Goal: Transaction & Acquisition: Book appointment/travel/reservation

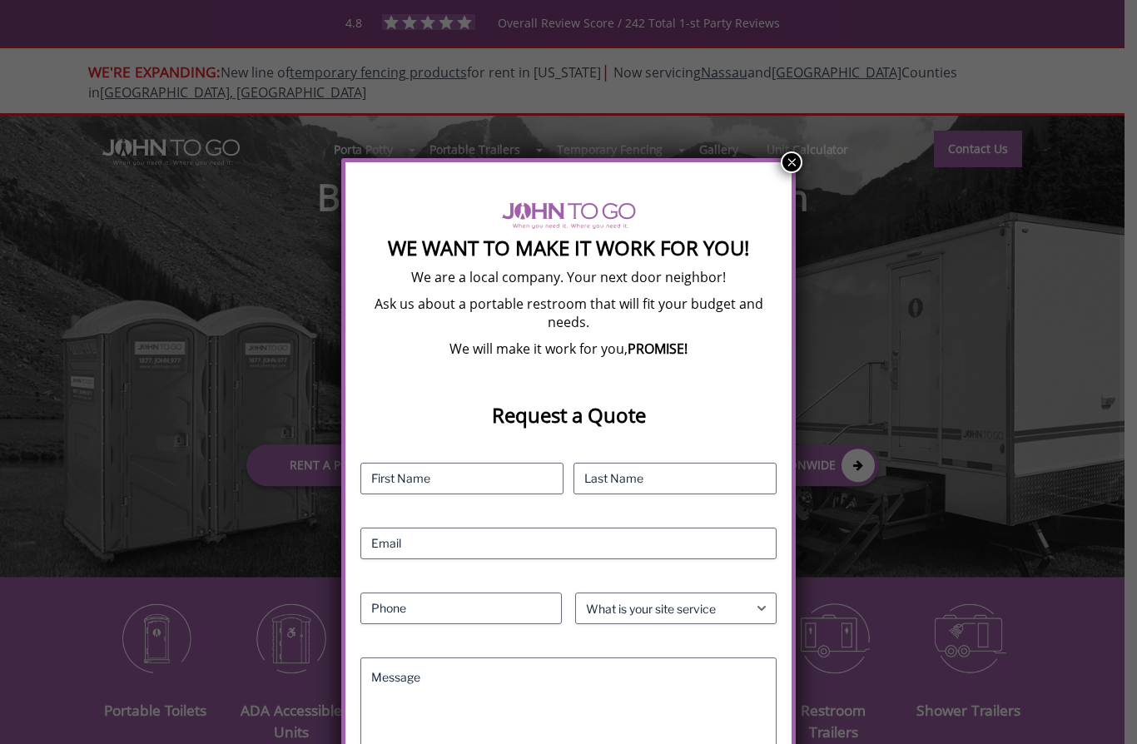
scroll to position [75, 0]
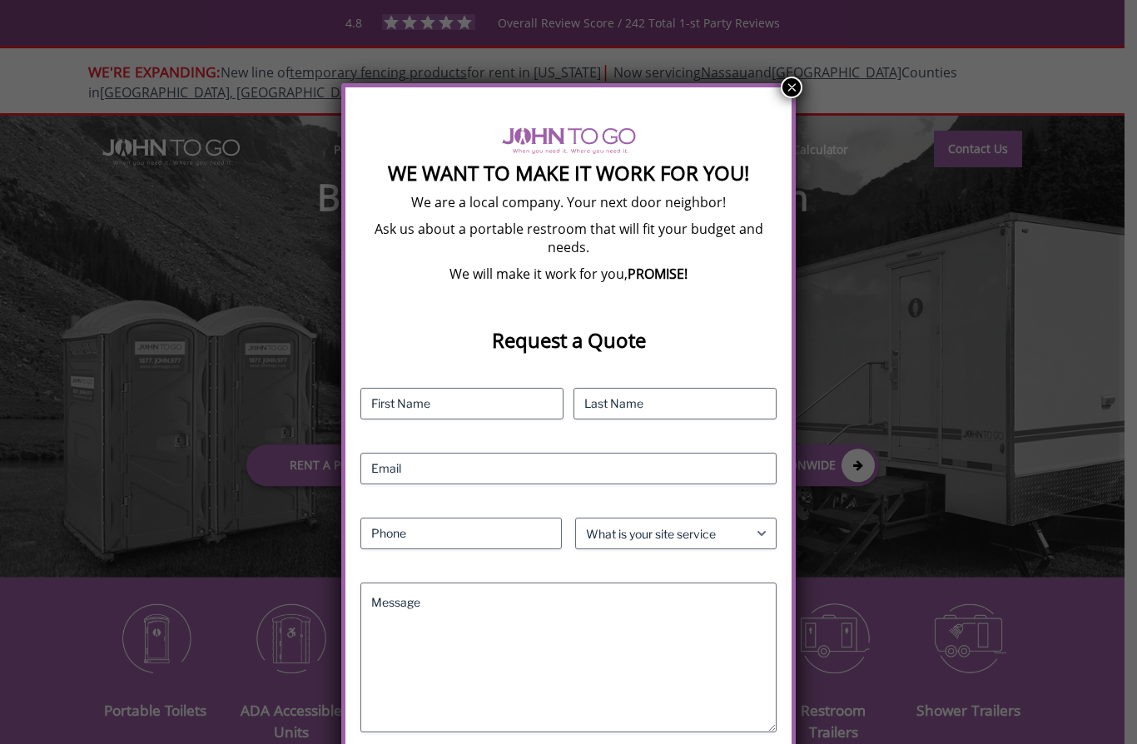
click at [796, 83] on button "×" at bounding box center [792, 88] width 22 height 22
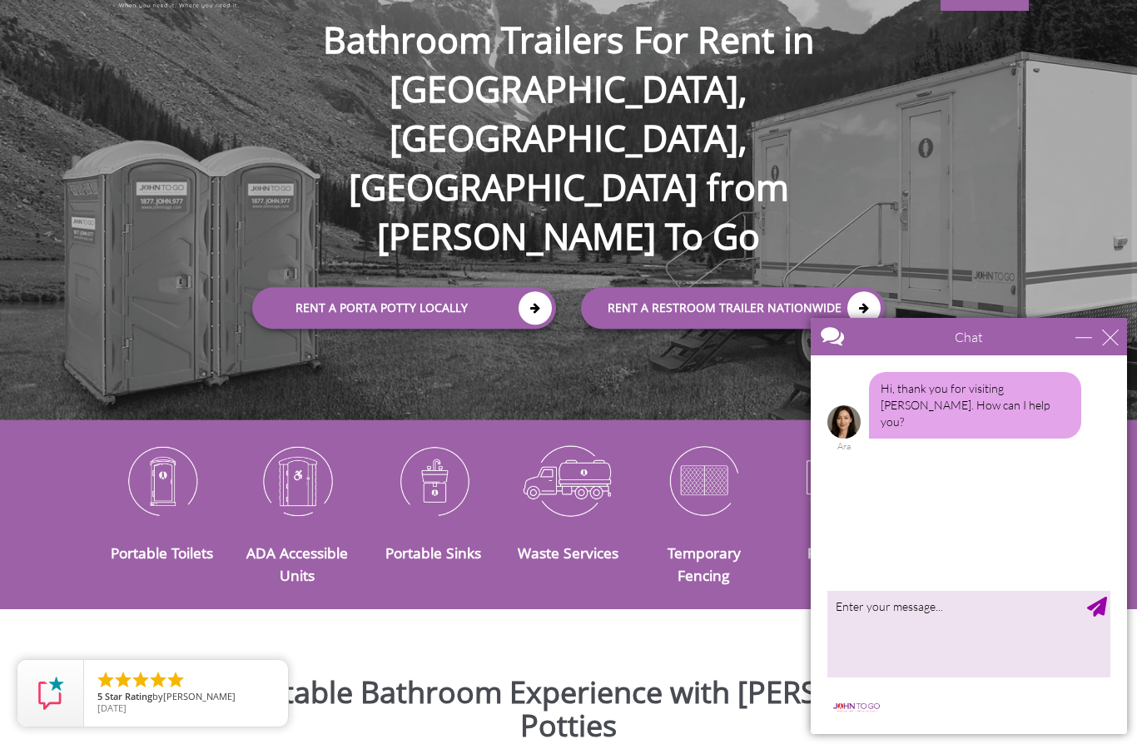
scroll to position [160, 0]
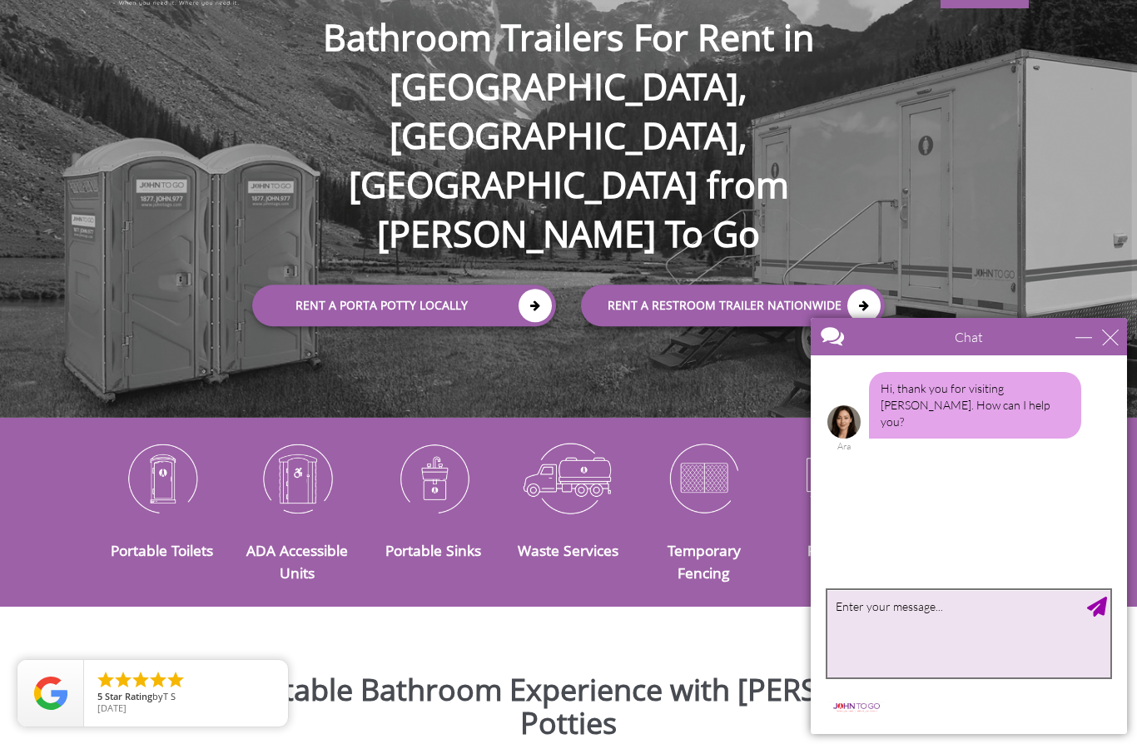
click at [959, 606] on textarea "type your message" at bounding box center [969, 633] width 283 height 87
type textarea "Hello. I am on the site to seek an estimate"
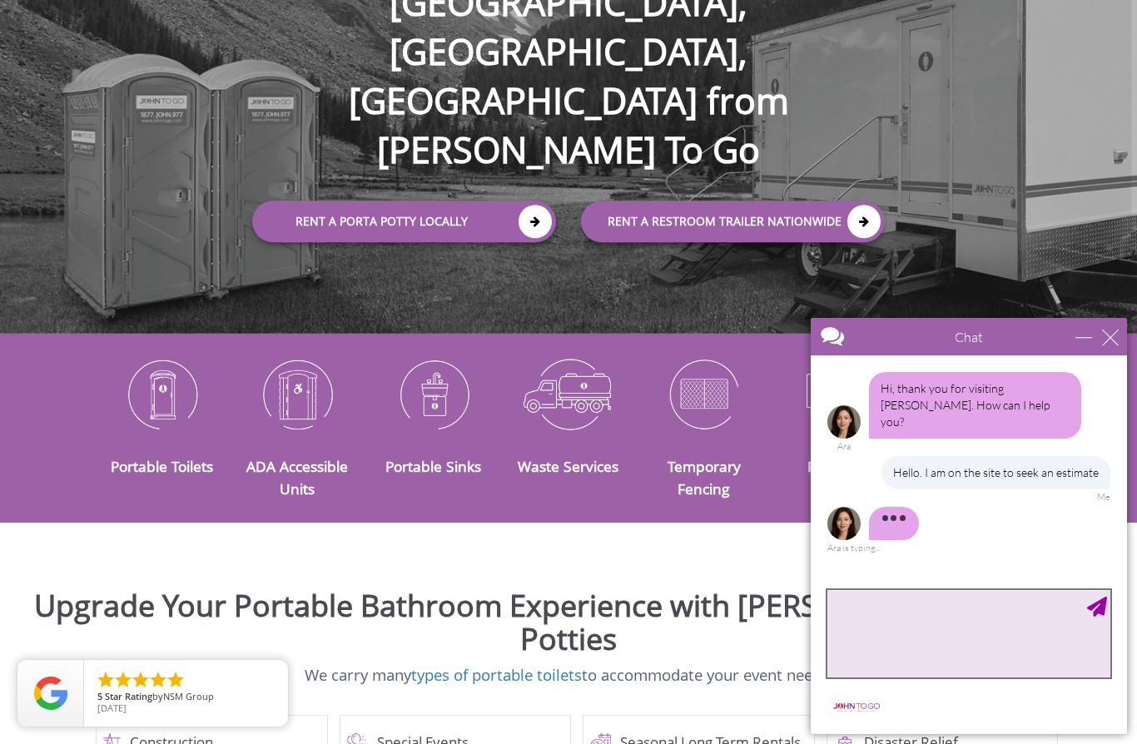
scroll to position [271, 0]
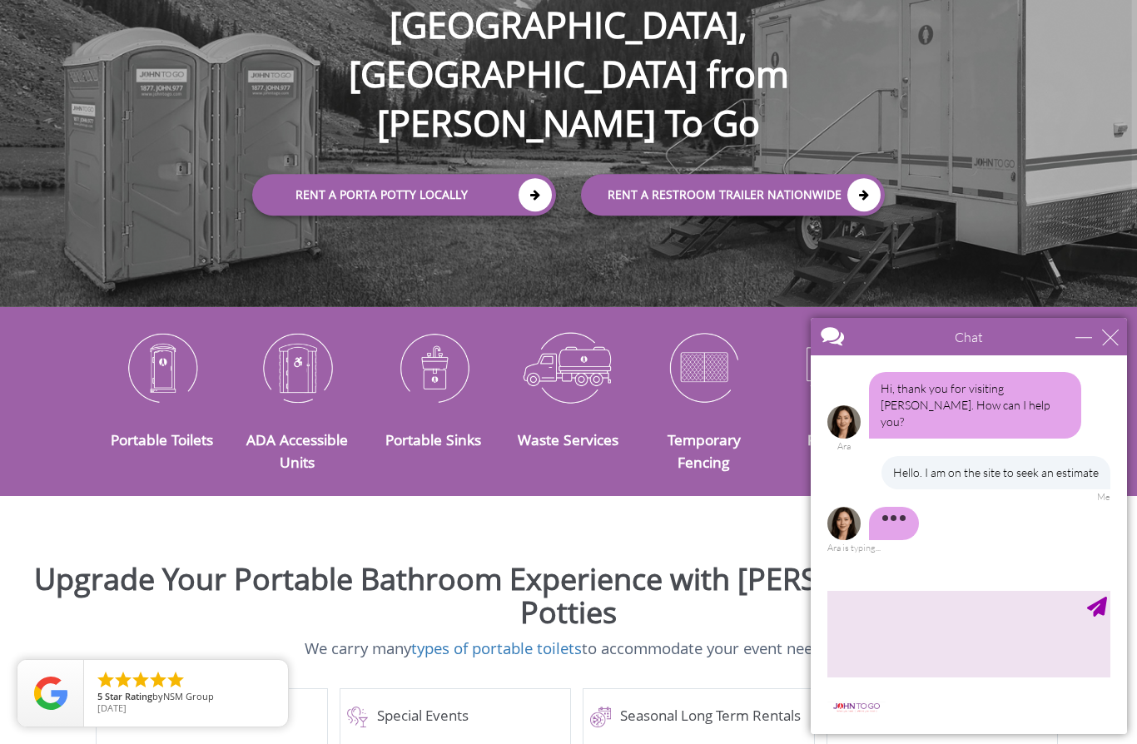
click at [177, 405] on img at bounding box center [162, 367] width 111 height 87
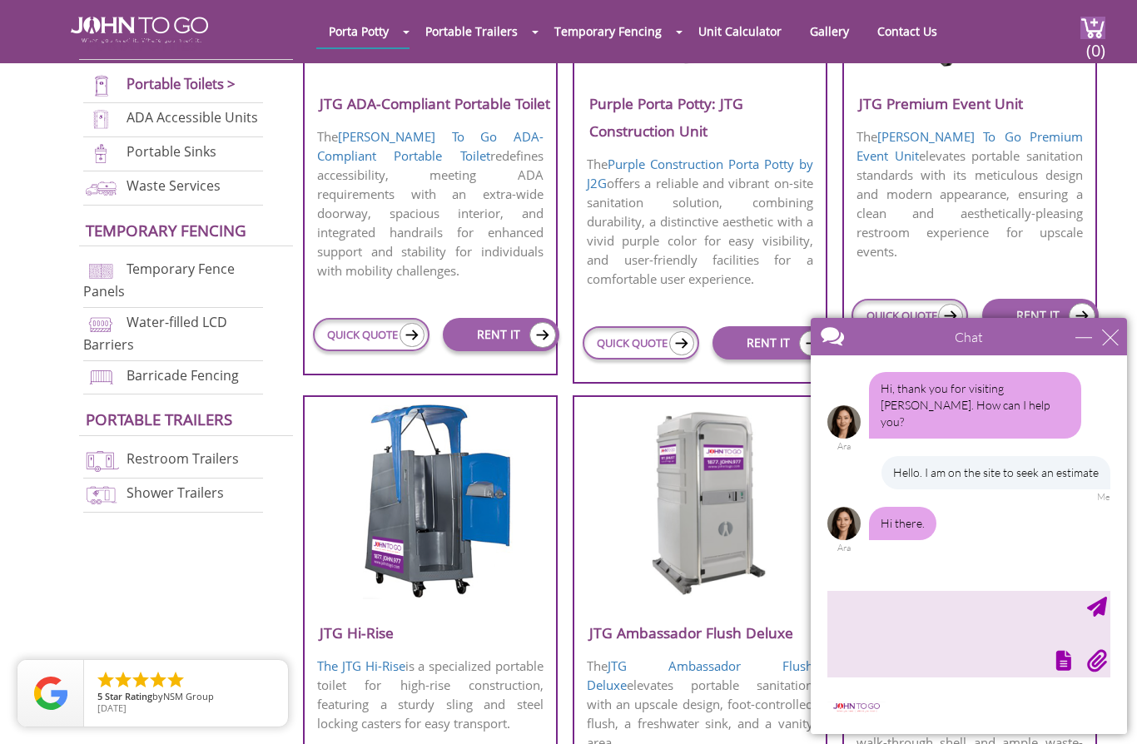
scroll to position [754, 0]
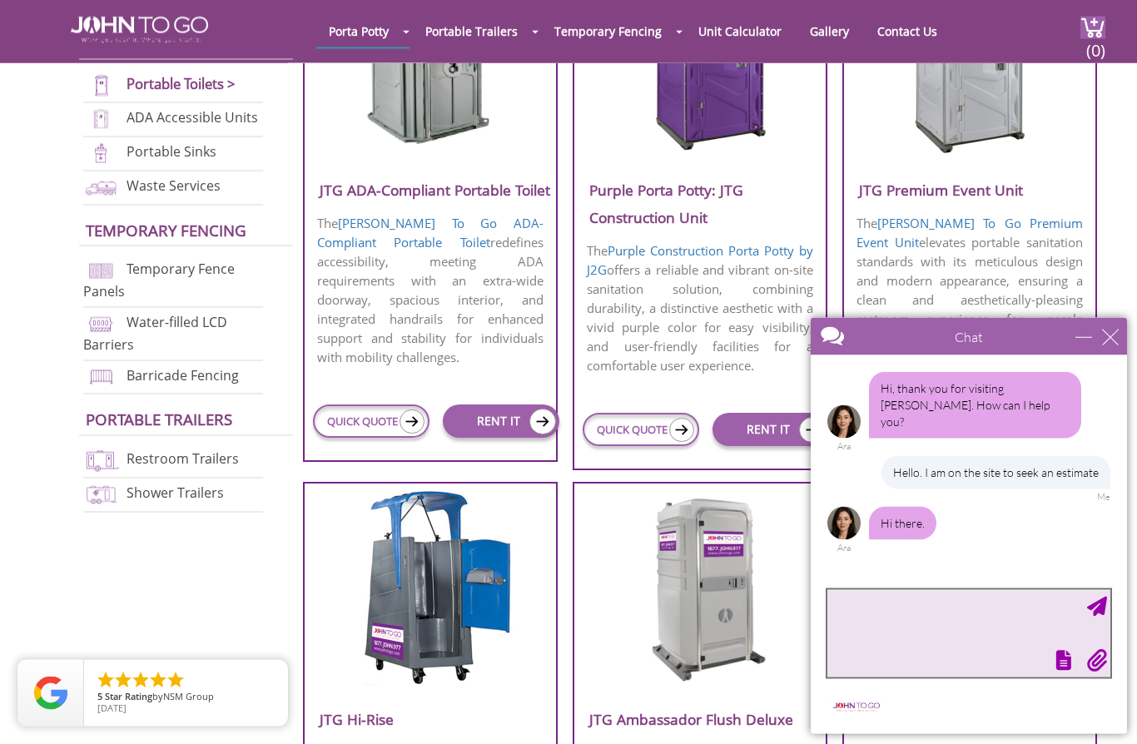
click at [878, 627] on textarea "type your message" at bounding box center [969, 633] width 283 height 87
type textarea "Hello"
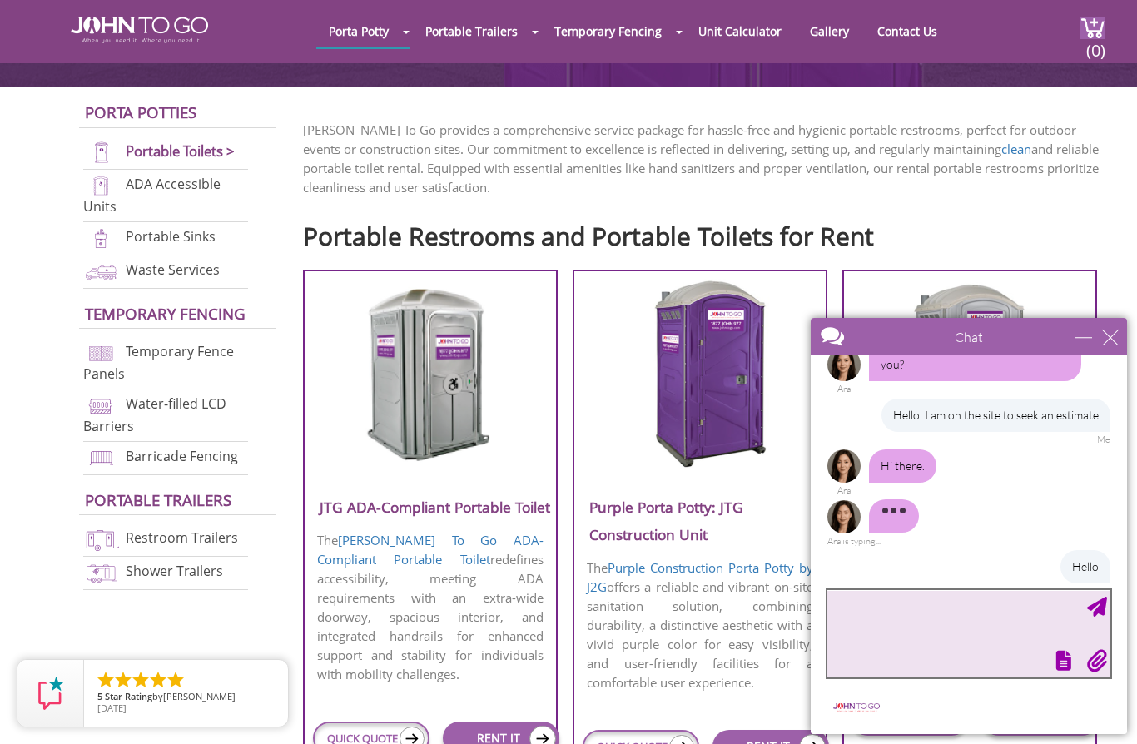
scroll to position [436, 0]
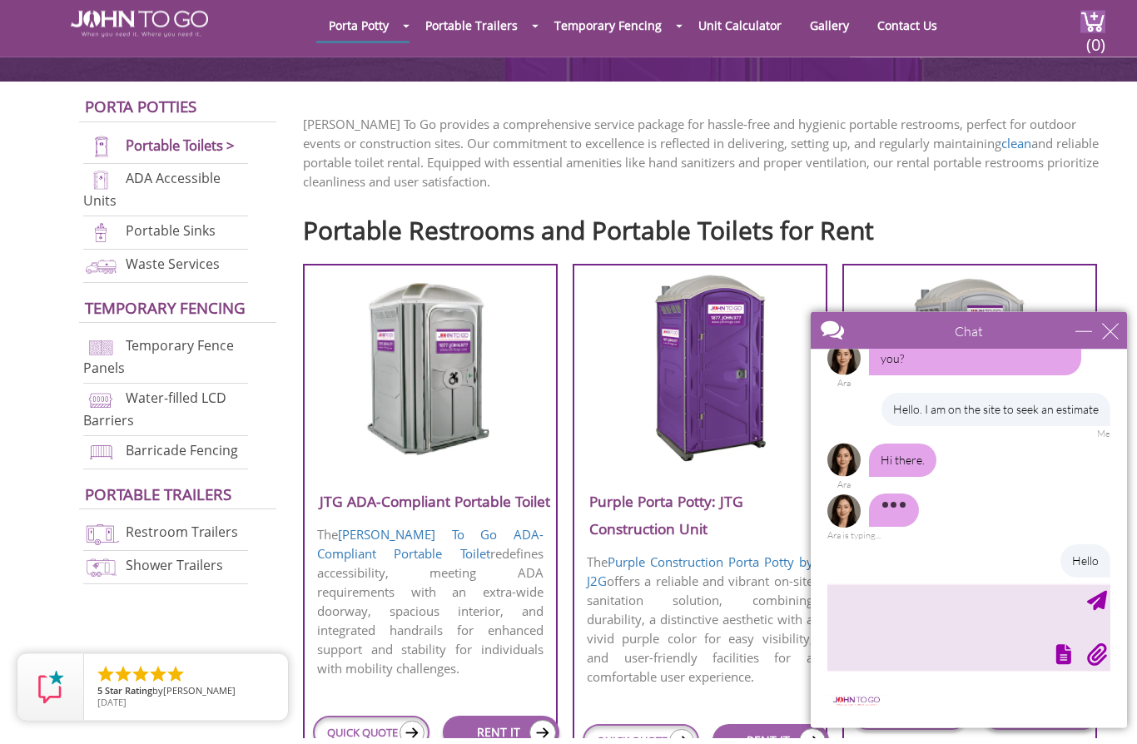
click at [224, 149] on link "Portable Toilets >" at bounding box center [180, 151] width 109 height 19
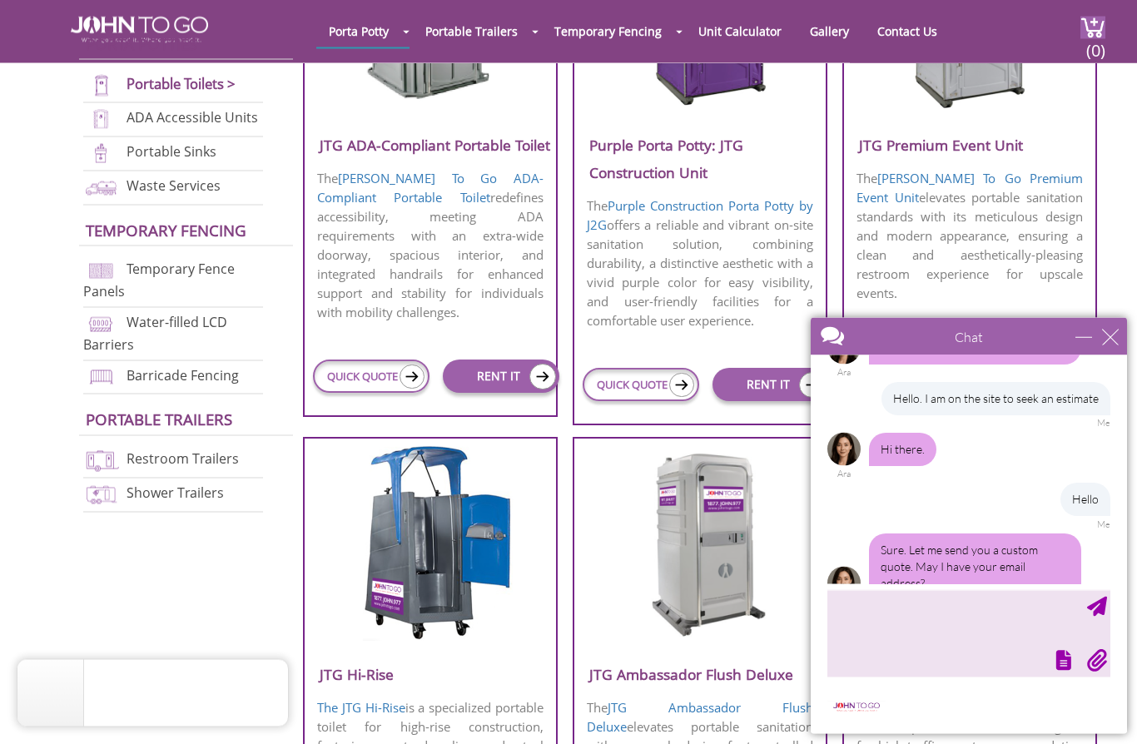
scroll to position [799, 0]
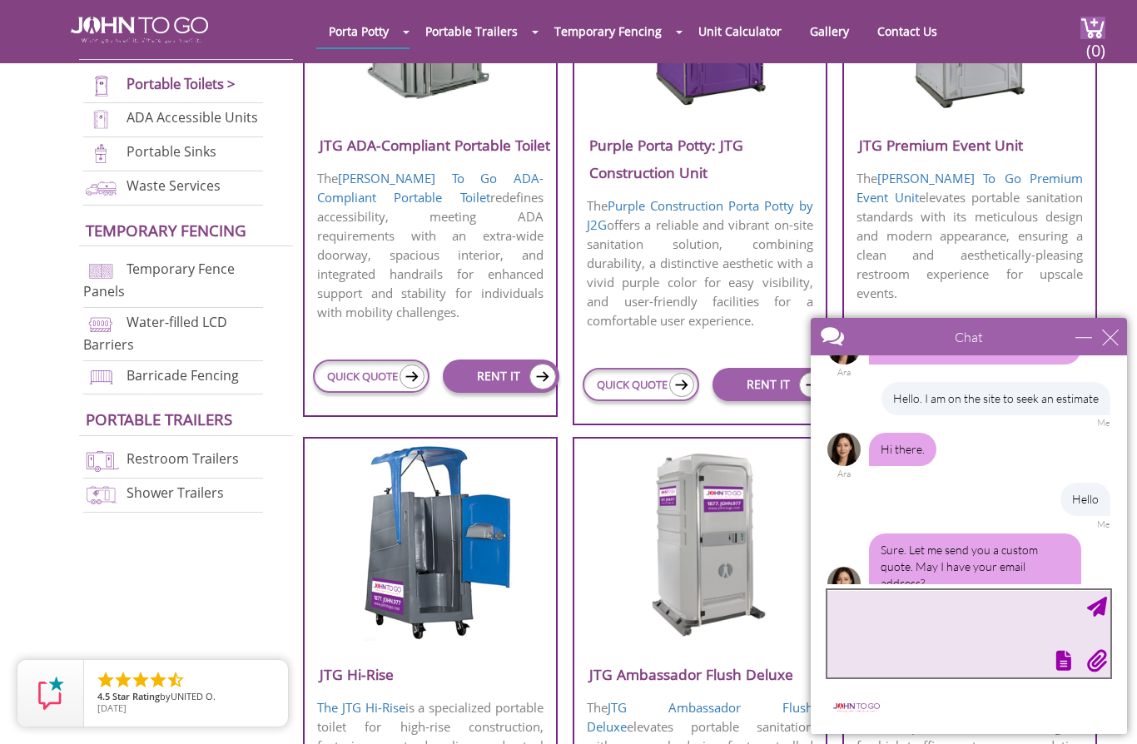
click at [912, 620] on textarea "type your message" at bounding box center [969, 633] width 283 height 87
type textarea "Davyasmith@gmail.com"
click at [1108, 610] on textarea "Davyasmith@gmail.com" at bounding box center [969, 633] width 283 height 87
click at [1097, 596] on textarea "Davyasmith@gmail.com" at bounding box center [969, 633] width 283 height 87
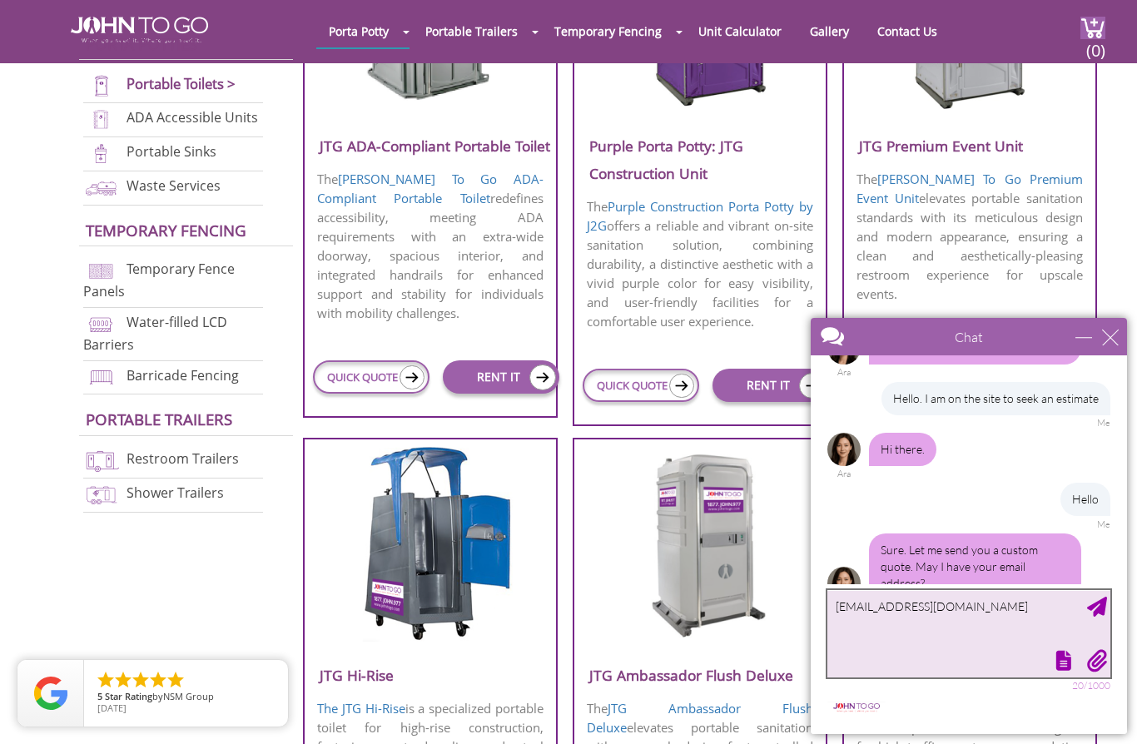
click at [1109, 604] on textarea "Davyasmith@gmail.com" at bounding box center [969, 633] width 283 height 87
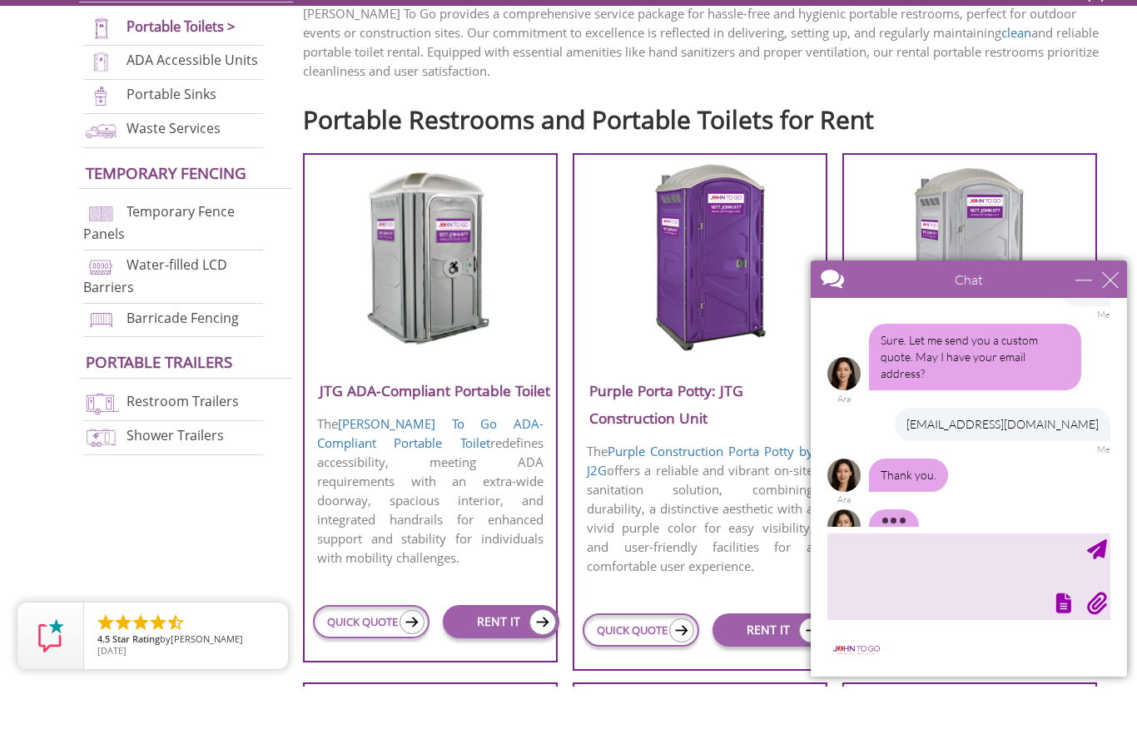
scroll to position [555, 0]
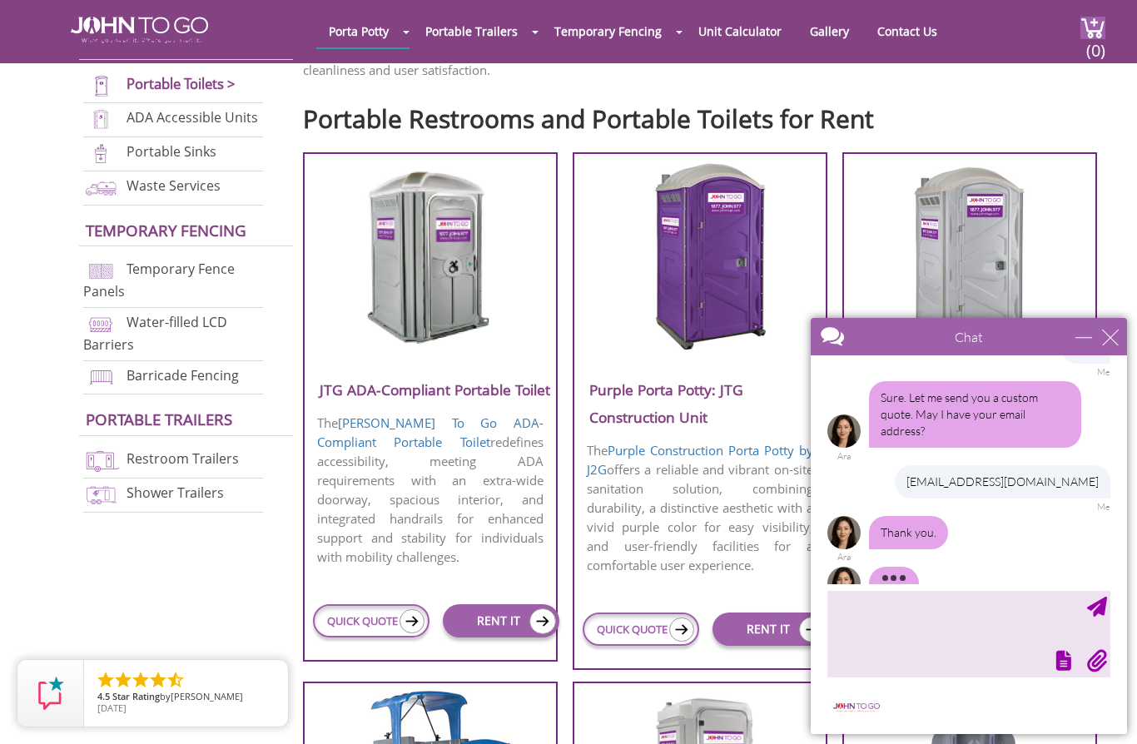
click at [639, 626] on link "QUICK QUOTE" at bounding box center [641, 629] width 117 height 33
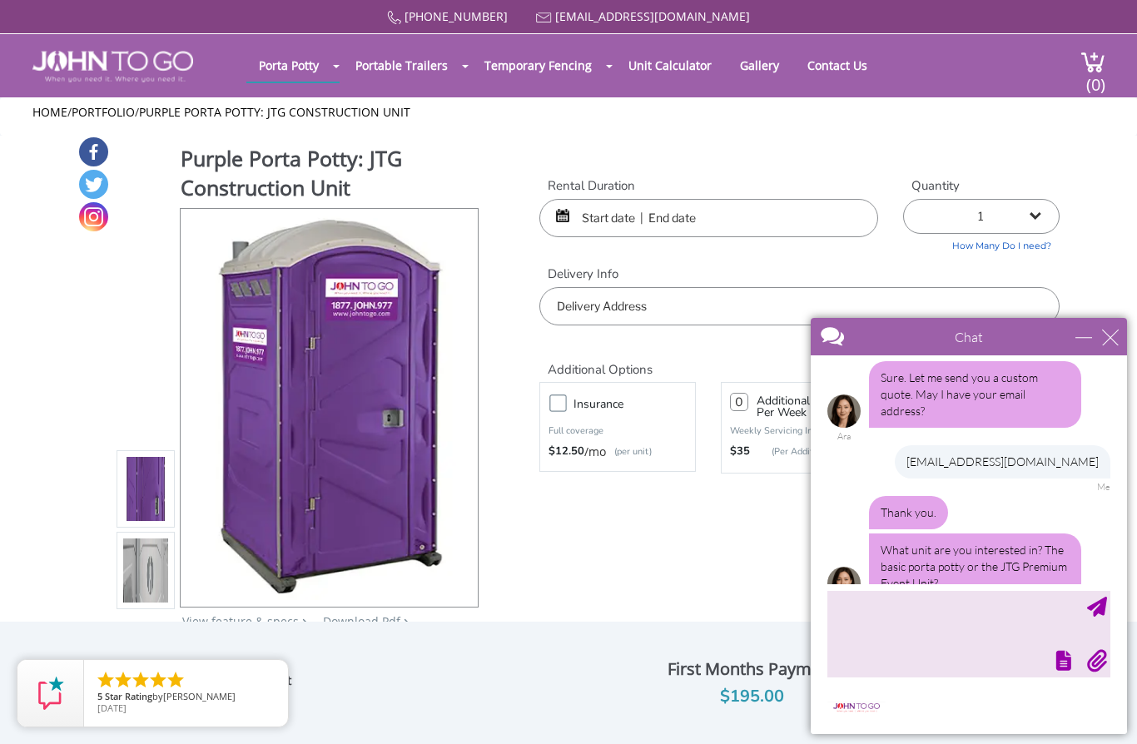
scroll to position [37, 0]
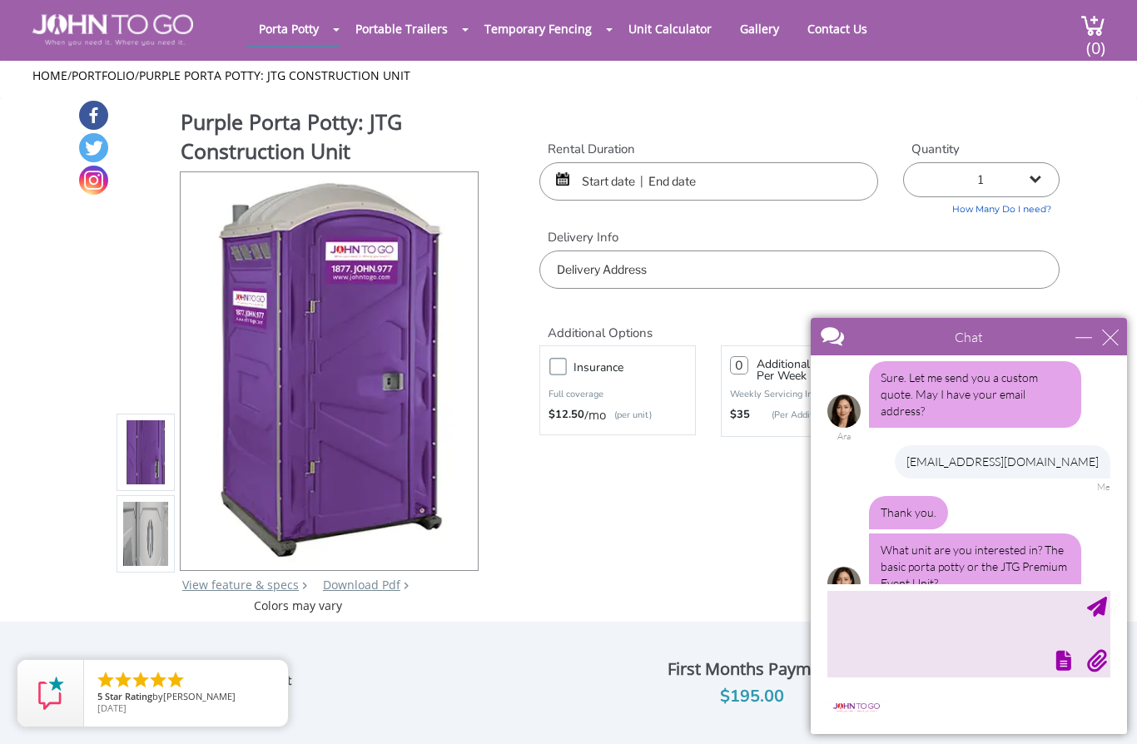
click at [724, 172] on input "text" at bounding box center [709, 181] width 339 height 38
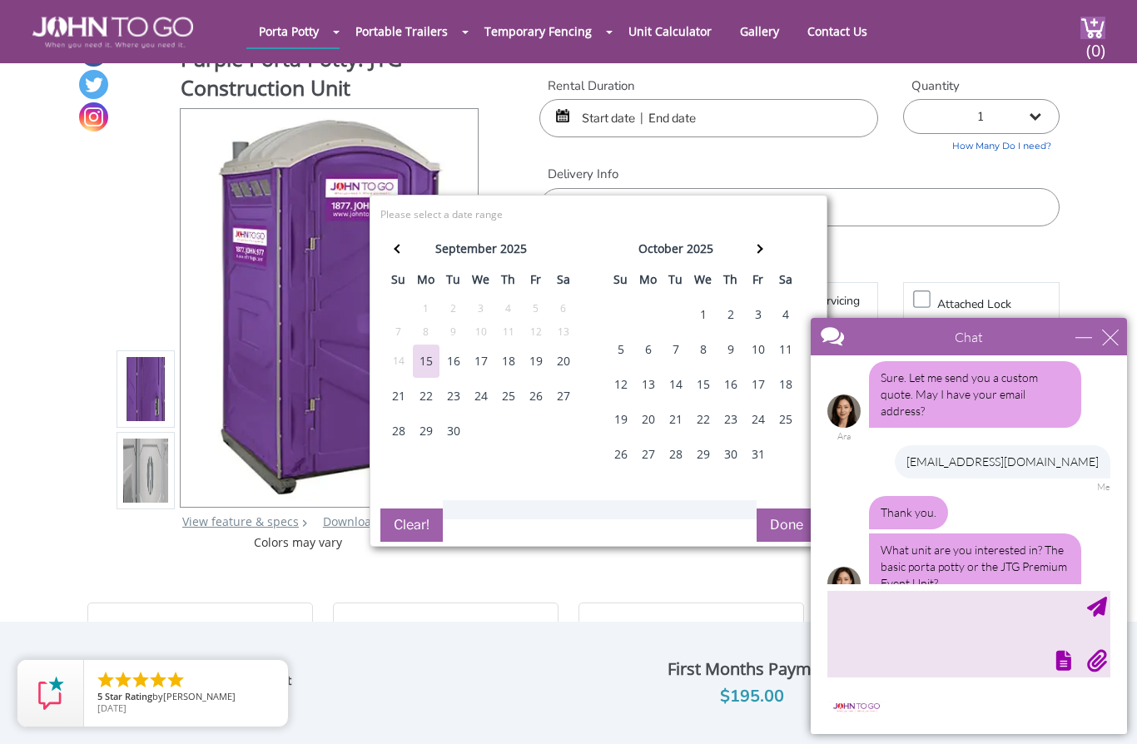
click at [538, 356] on div "19" at bounding box center [536, 361] width 27 height 33
click at [569, 354] on div "20" at bounding box center [563, 361] width 27 height 33
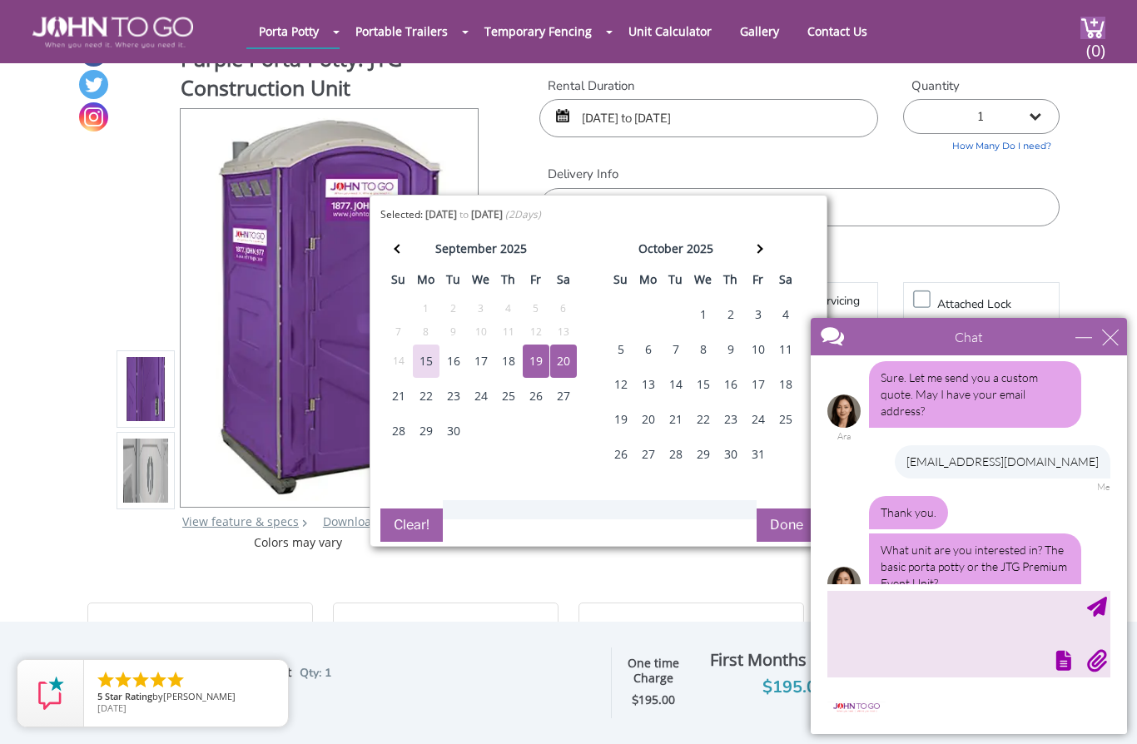
click at [529, 362] on div "19" at bounding box center [536, 361] width 27 height 33
click at [564, 358] on div "20" at bounding box center [563, 361] width 27 height 33
click at [539, 362] on div "19" at bounding box center [536, 361] width 27 height 33
click at [618, 121] on input "09/19/2025 to 09/20/2025" at bounding box center [709, 118] width 339 height 38
click at [568, 361] on div "20" at bounding box center [563, 361] width 27 height 33
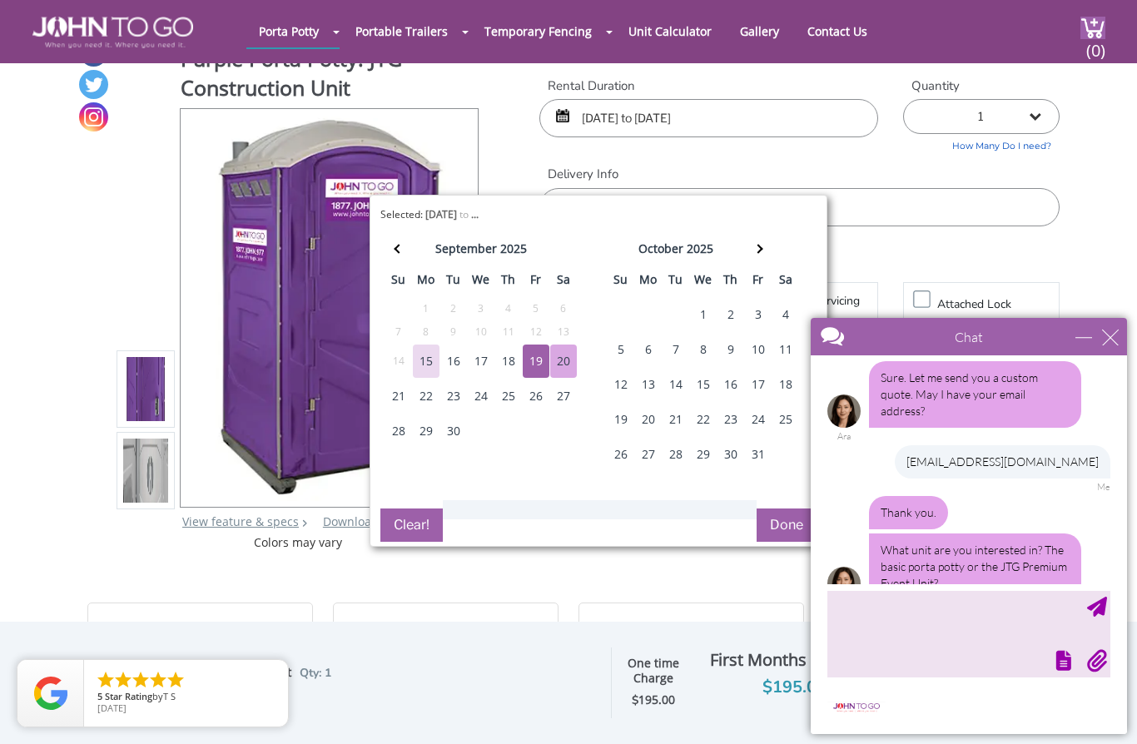
scroll to position [0, 0]
click at [613, 120] on input "09/19/2025 to 09/20/2025" at bounding box center [709, 118] width 339 height 38
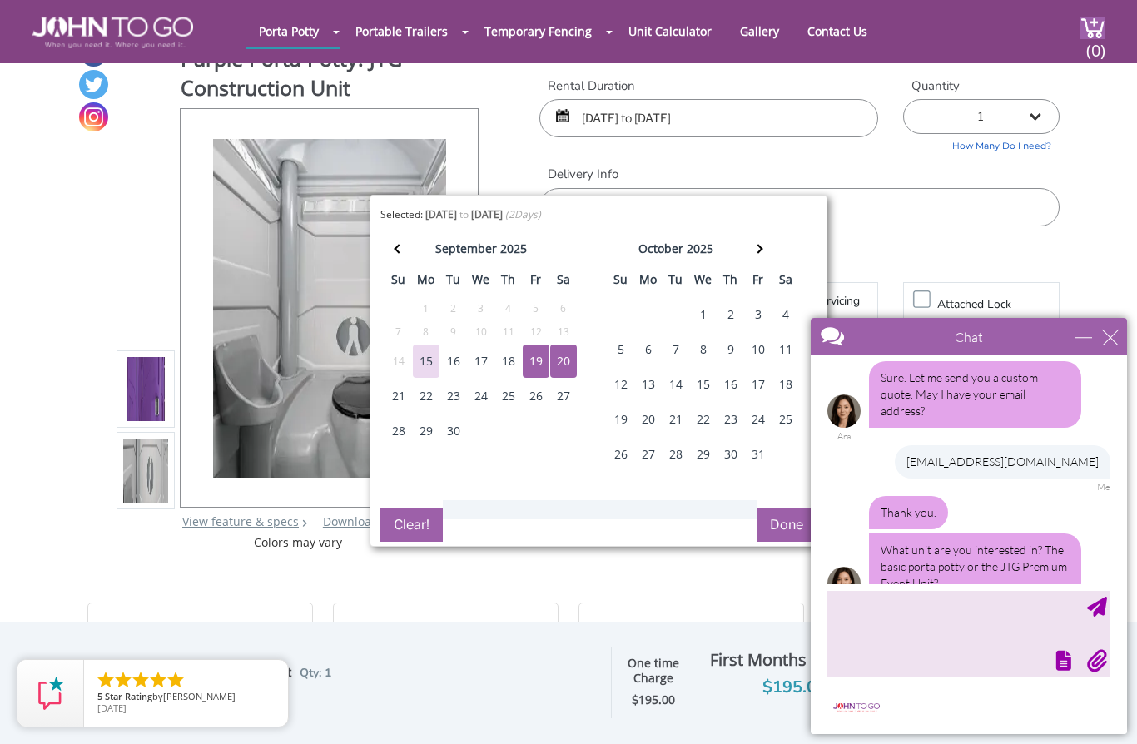
type input "09/20/2025 to 09/22/2025"
click at [887, 157] on div "Rental Duration 09/20/2025 to 09/22/2025 Quantity 1 2 (5% discount) 3 (8% disco…" at bounding box center [799, 151] width 545 height 149
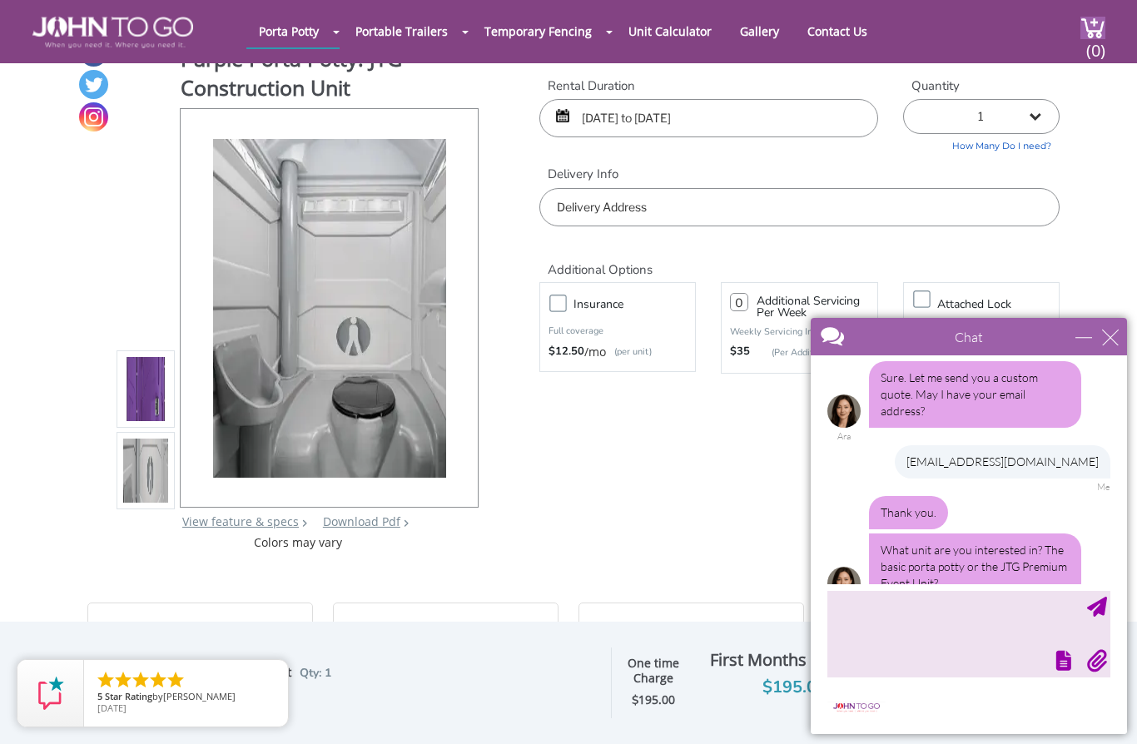
click at [785, 200] on input "text" at bounding box center [800, 207] width 520 height 38
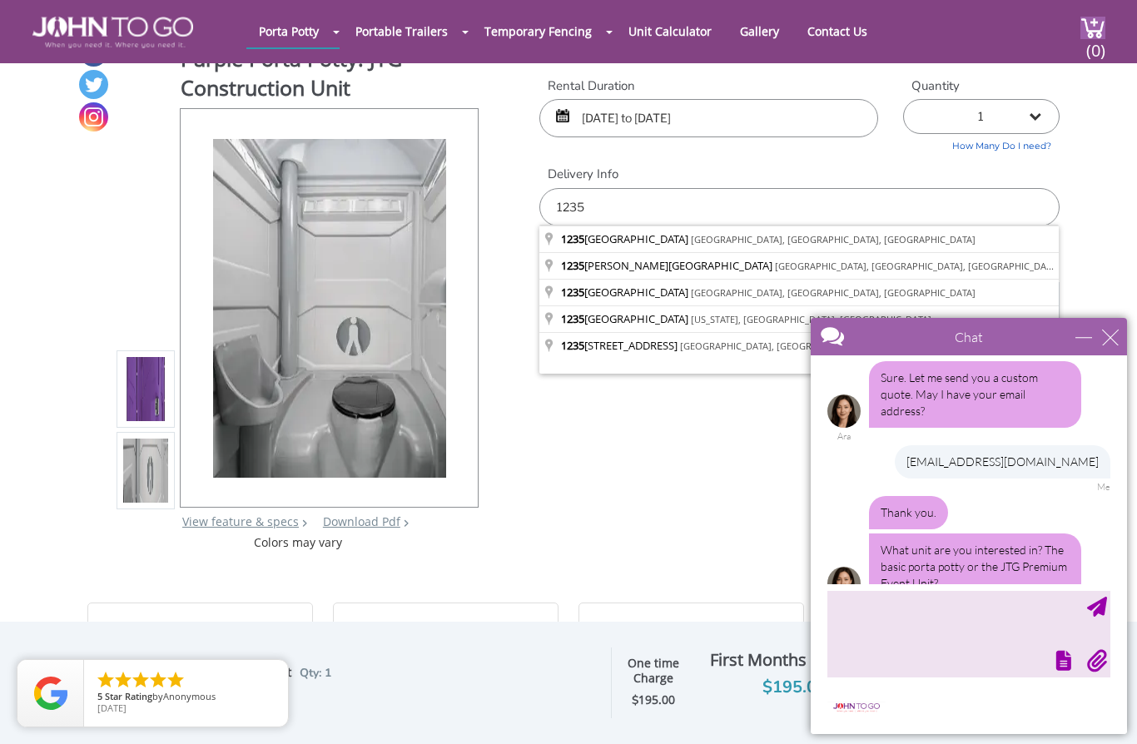
type input "1235"
click at [965, 609] on textarea "type your message" at bounding box center [969, 633] width 283 height 87
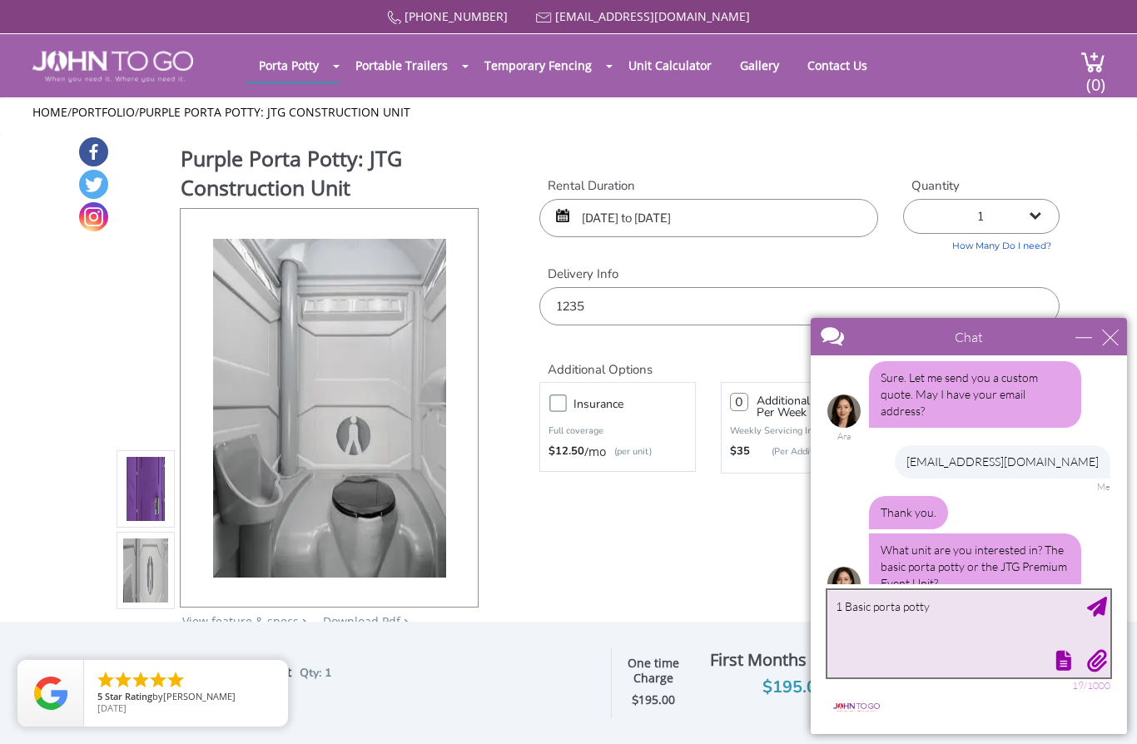
click at [947, 609] on textarea "1 Basic porta potty" at bounding box center [969, 633] width 283 height 87
type textarea "1 Basic porta potty for a Saturday event"
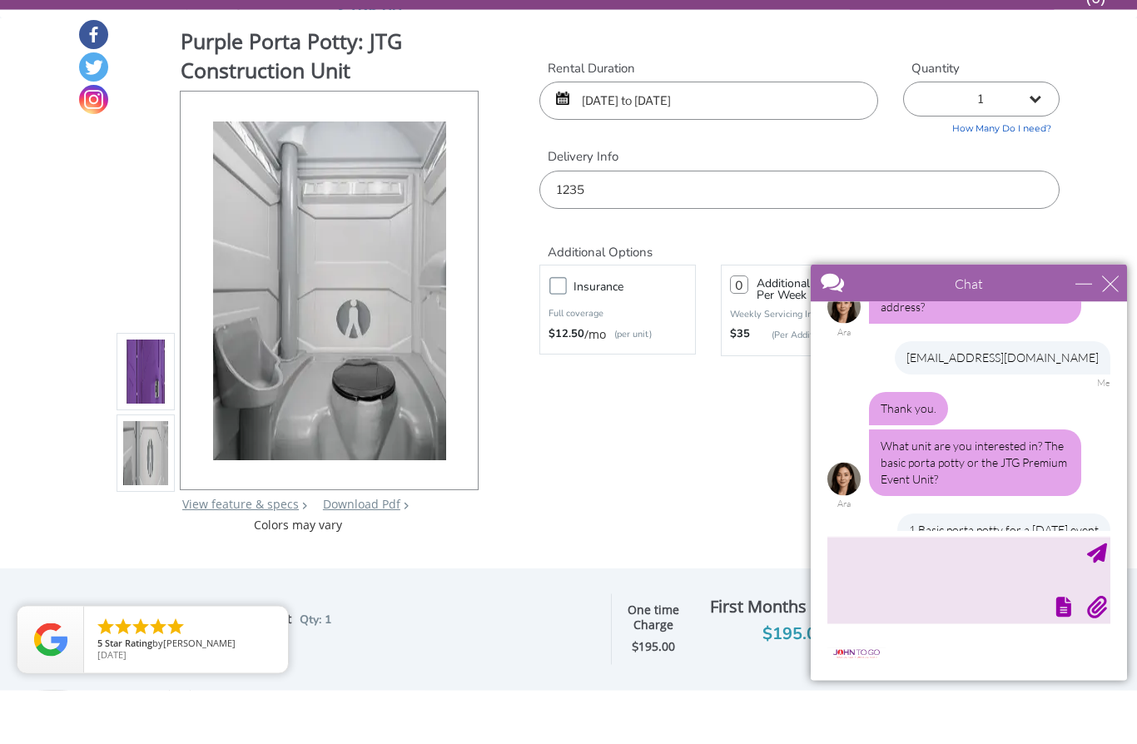
click at [705, 225] on input "1235" at bounding box center [800, 244] width 520 height 38
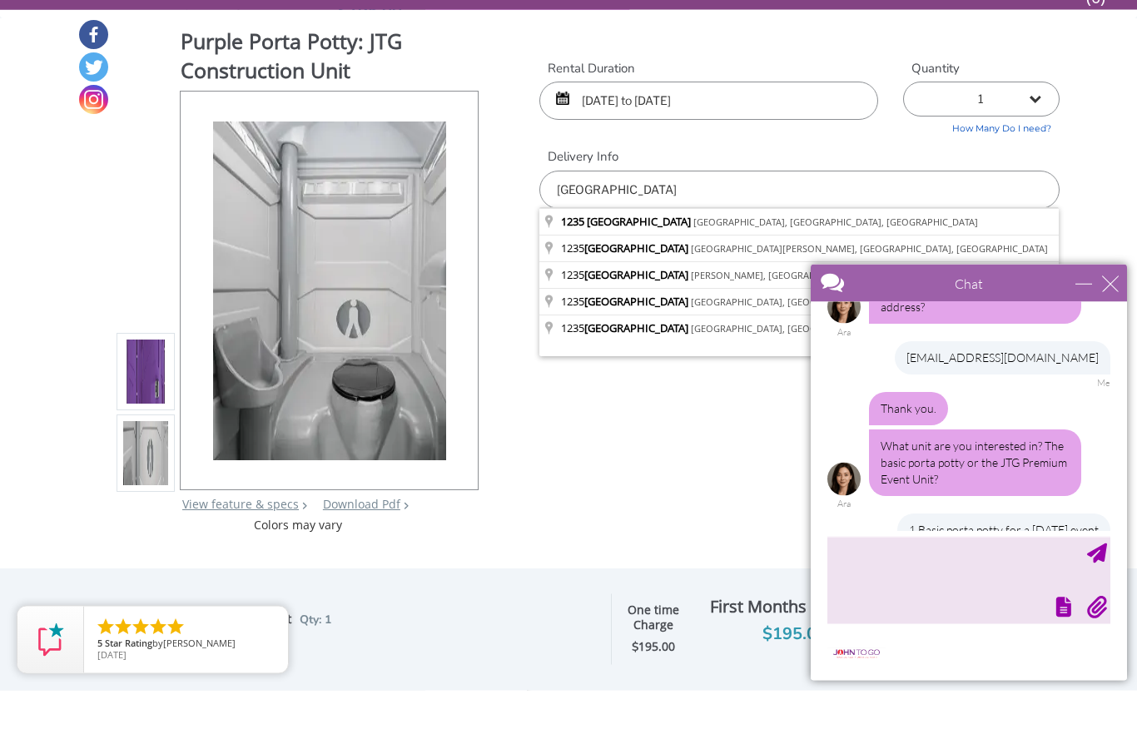
type input "1235 Village Court, Baldwin, NY, USA"
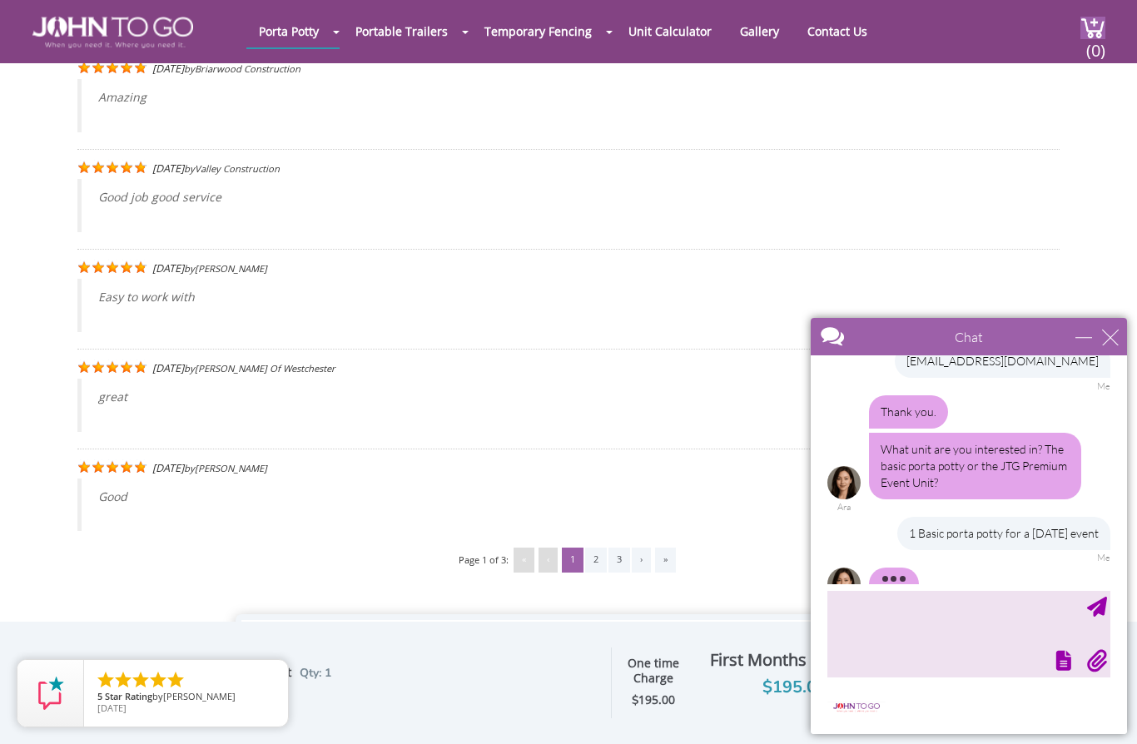
scroll to position [3222, 0]
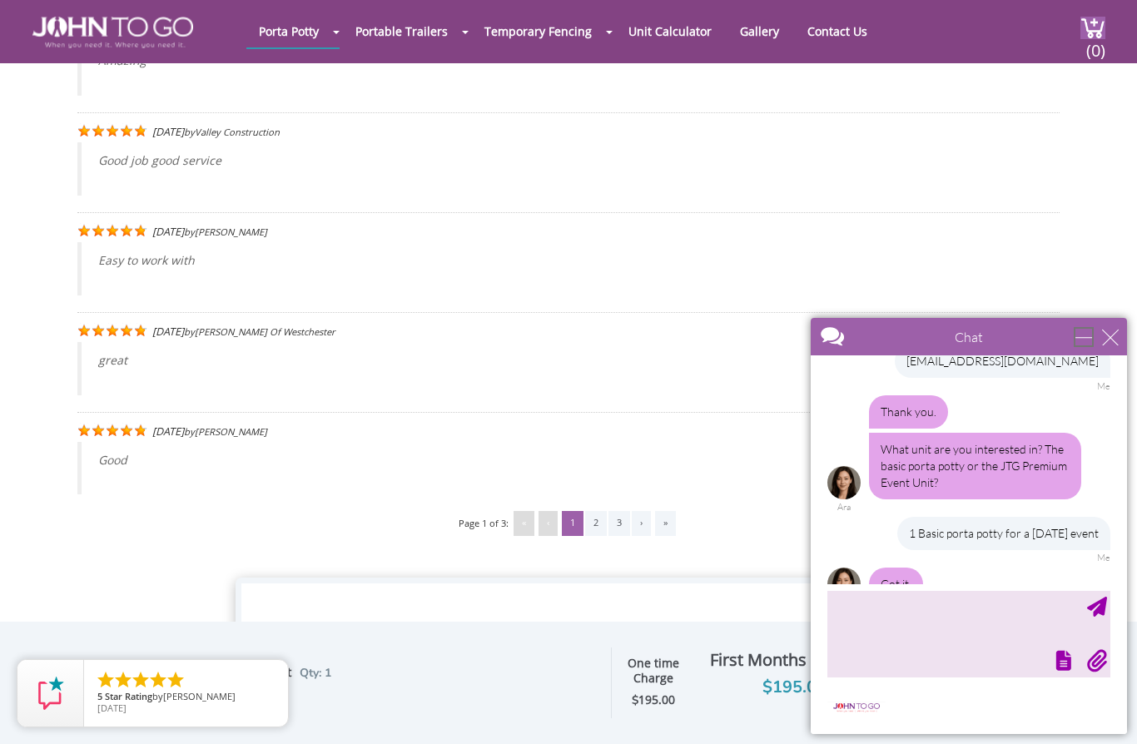
click at [1077, 334] on div "minimize" at bounding box center [1084, 337] width 17 height 17
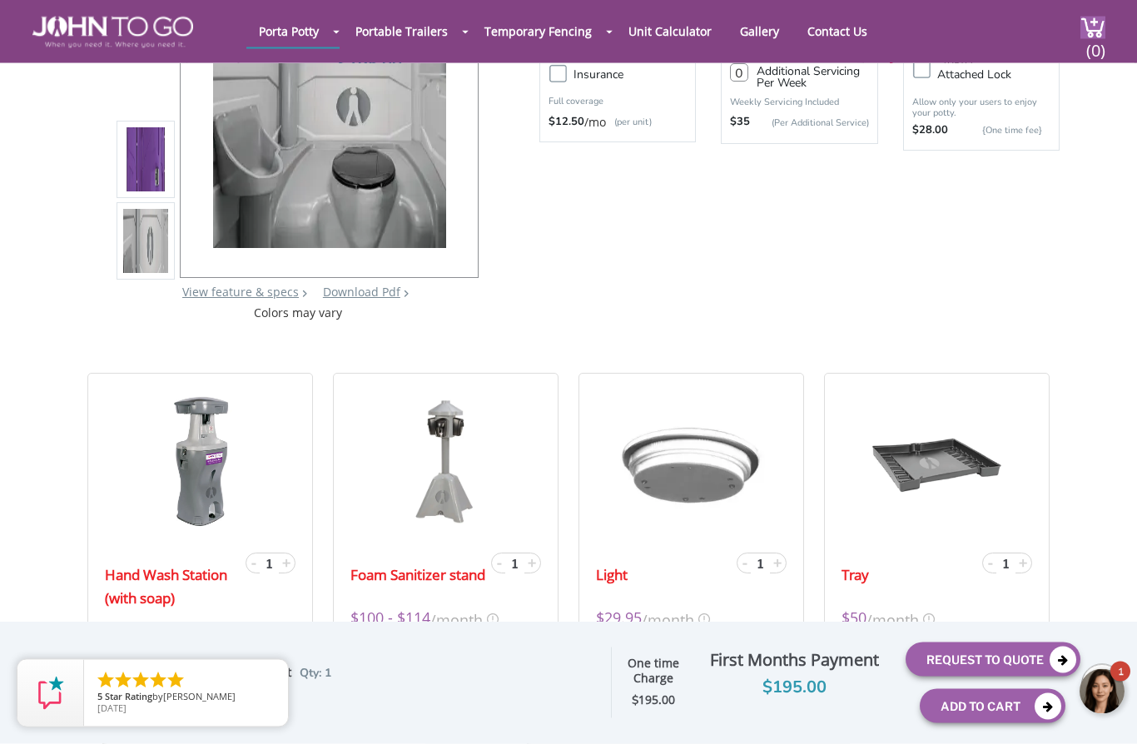
scroll to position [266, 0]
click at [1021, 658] on body "1 Please advise where you need the unit. Which city and state so we can get you…" at bounding box center [1040, 692] width 196 height 70
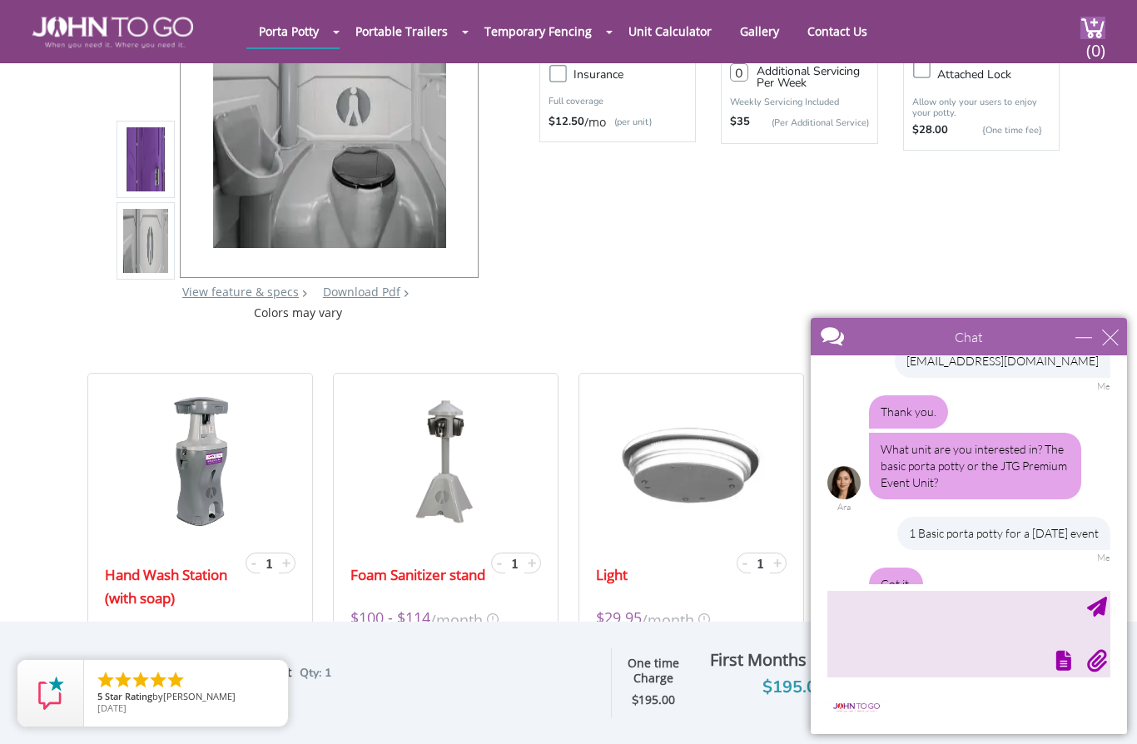
scroll to position [418, 0]
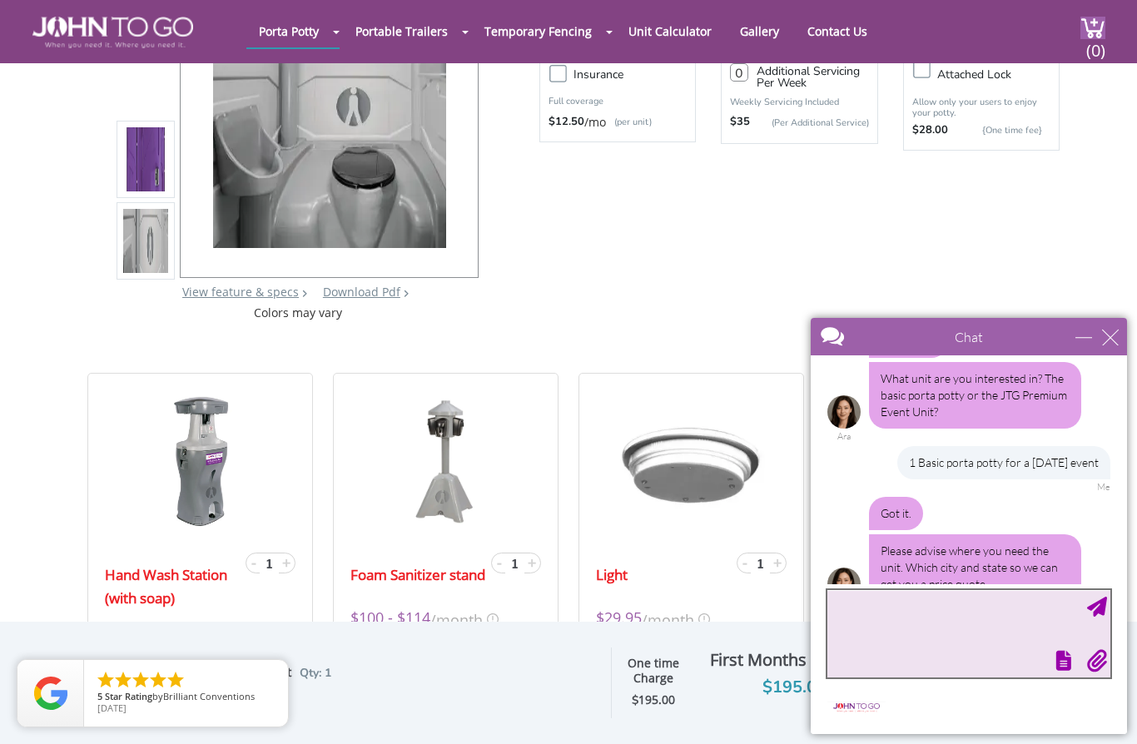
click at [941, 615] on textarea "type your message" at bounding box center [969, 633] width 283 height 87
type textarea "Baldwin, NY 11510"
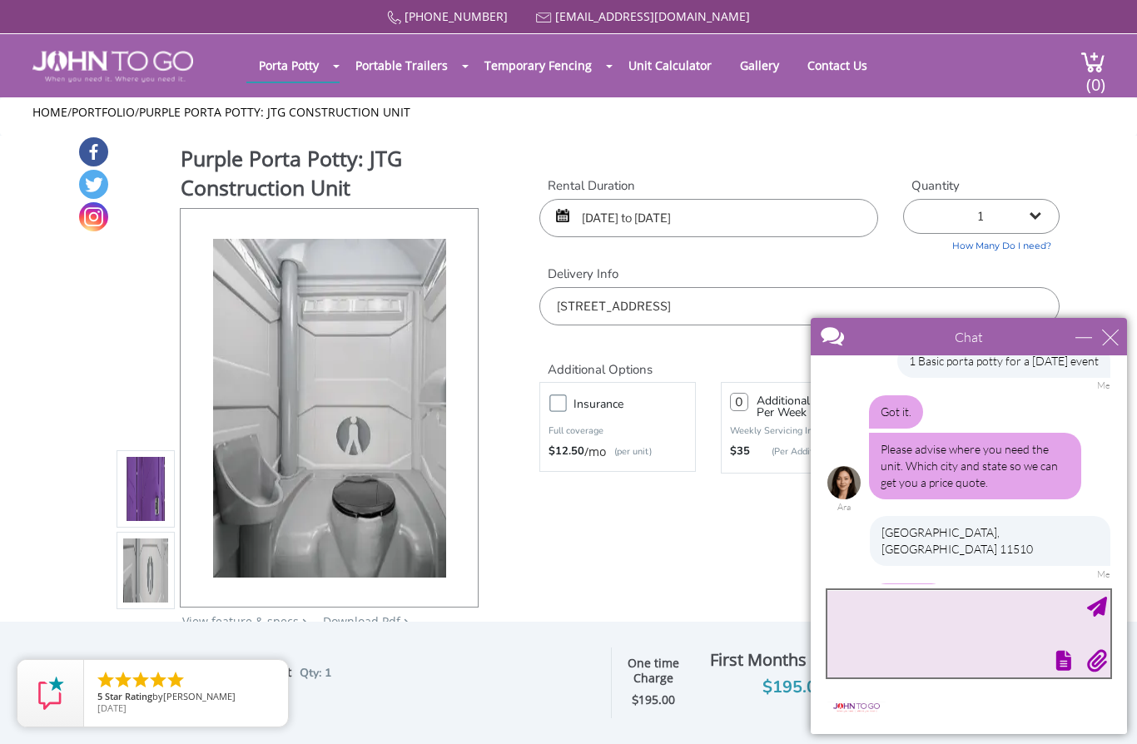
scroll to position [607, 0]
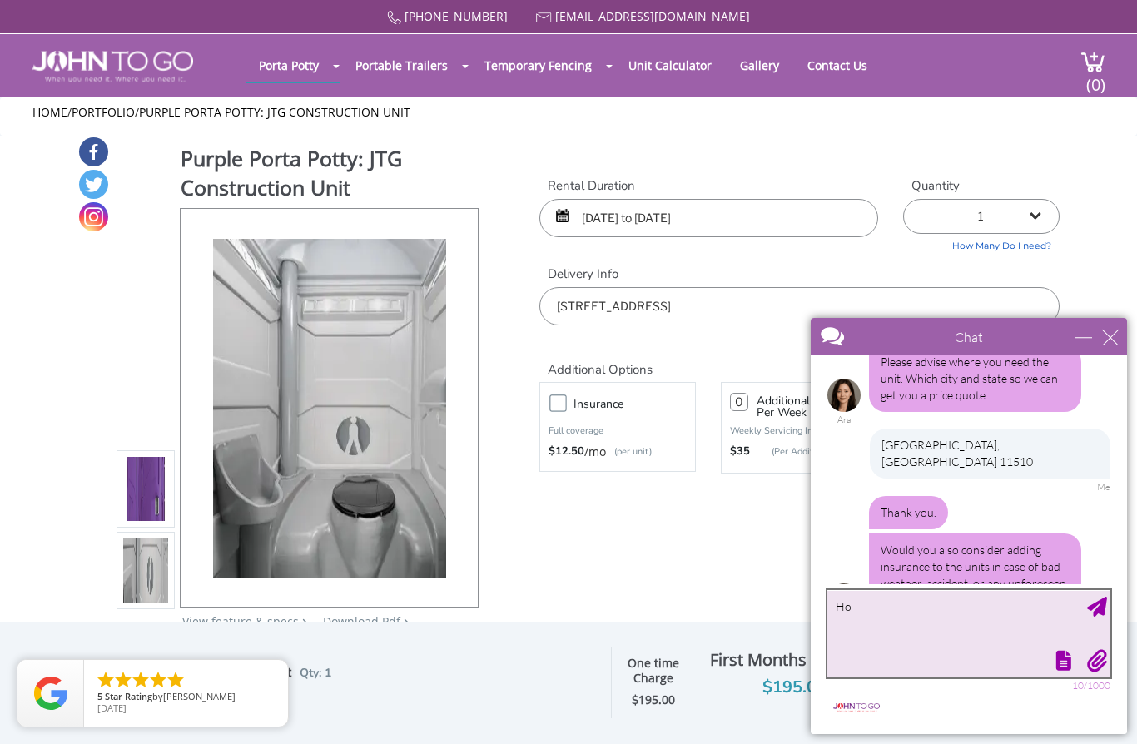
type textarea "H"
type textarea "insurance for bad weather?"
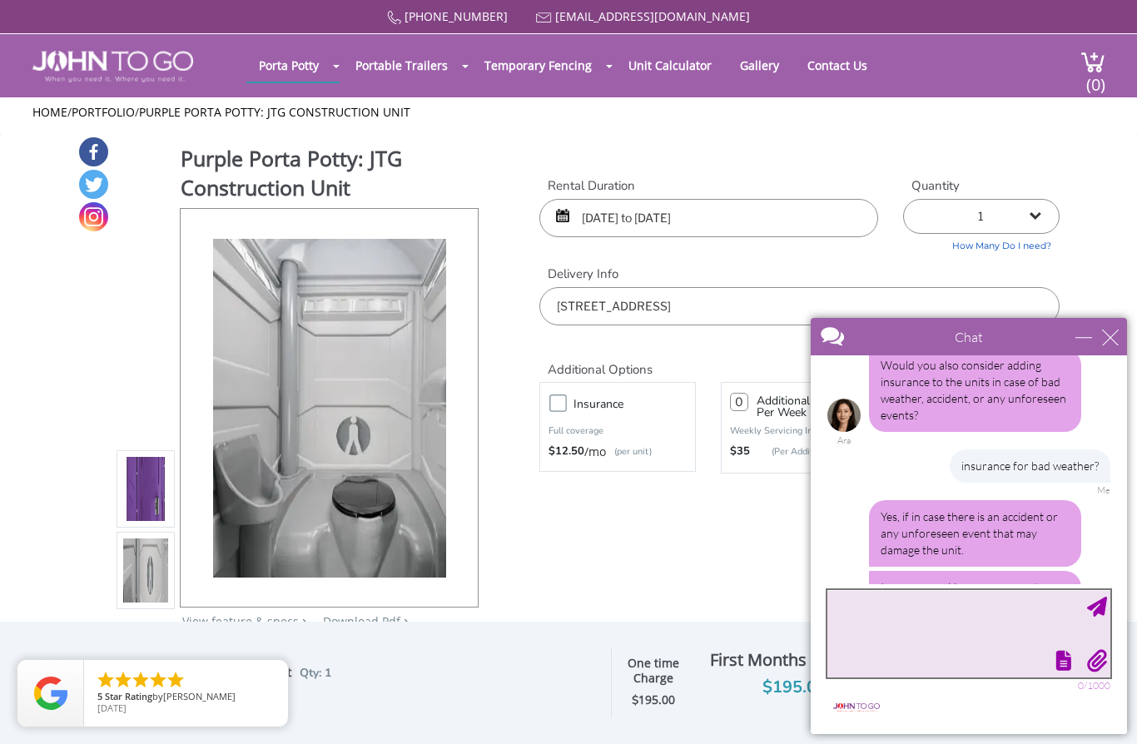
scroll to position [829, 0]
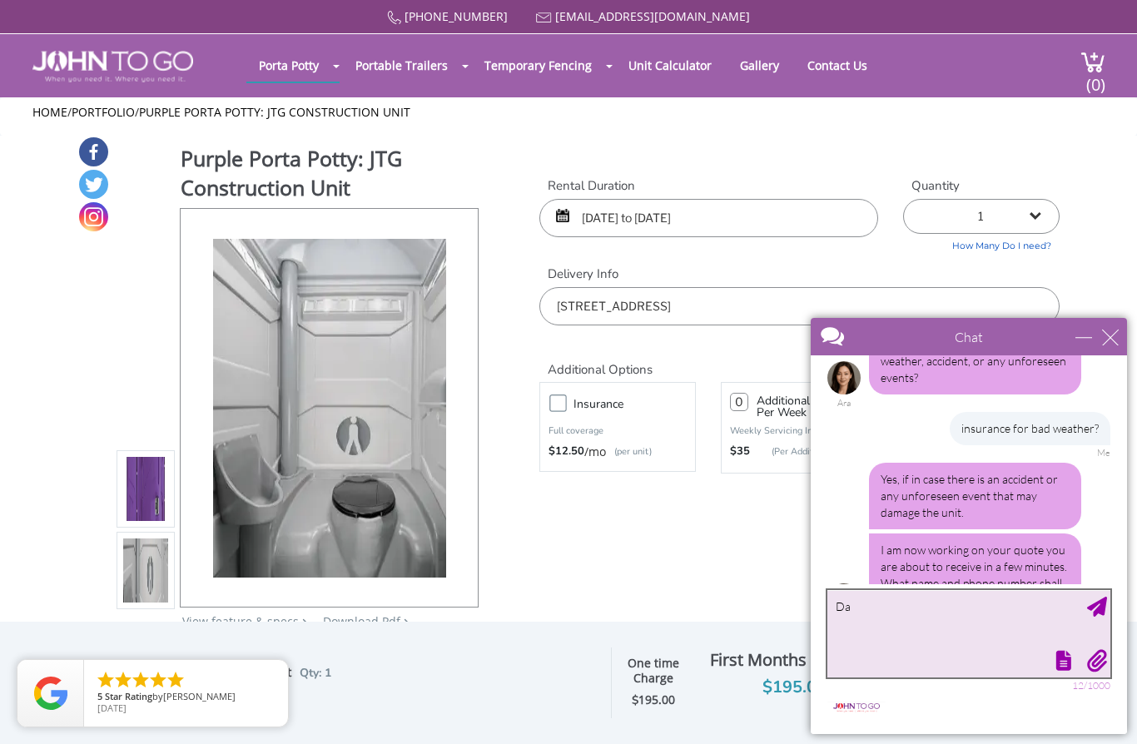
type textarea "D"
type textarea "No, no insurance needed."
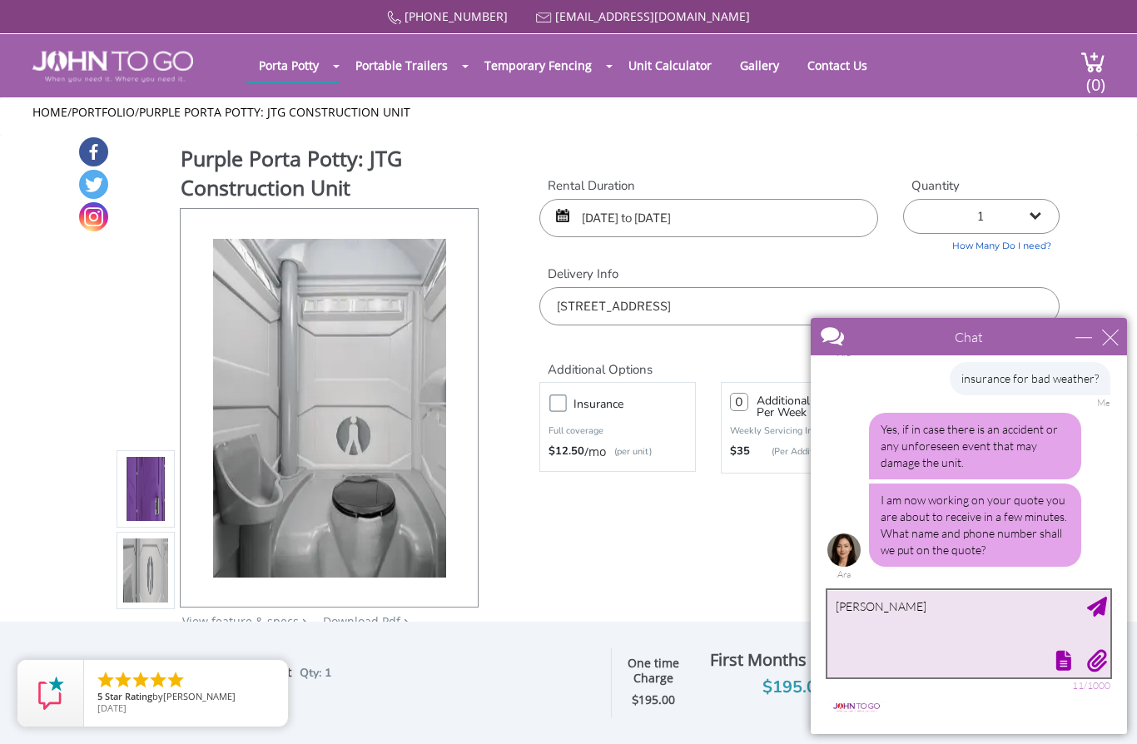
type textarea "Davia Smith"
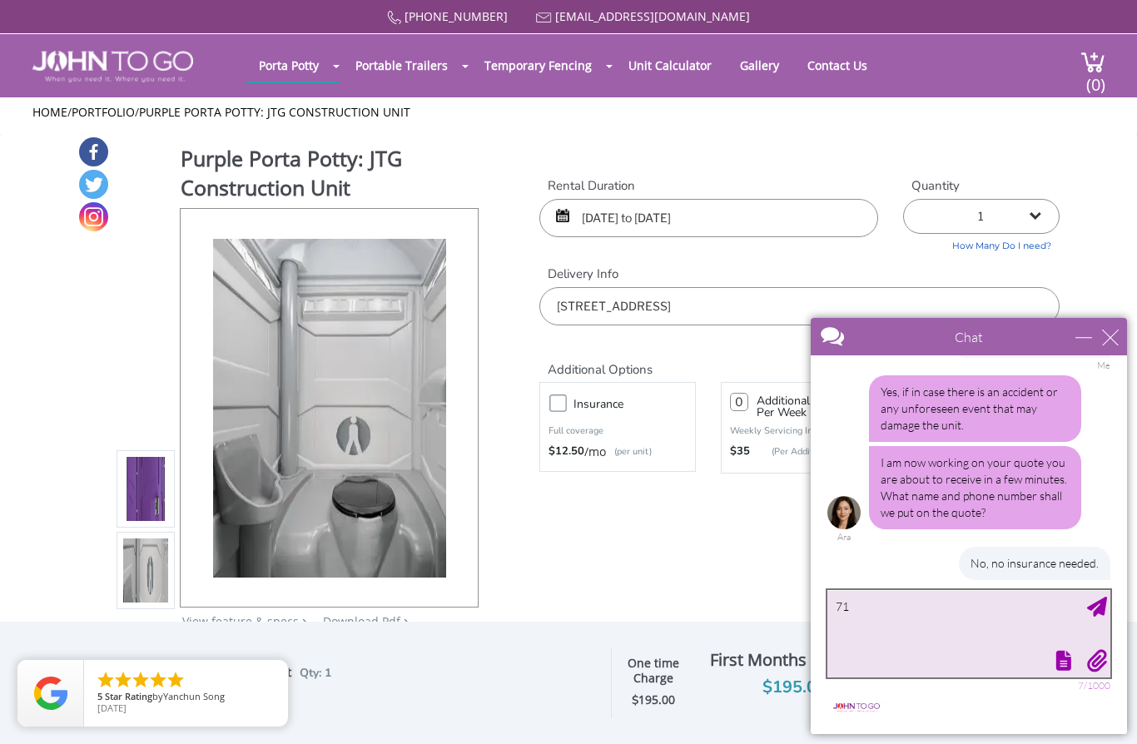
type textarea "7"
type textarea "D"
type textarea "718-506-6684"
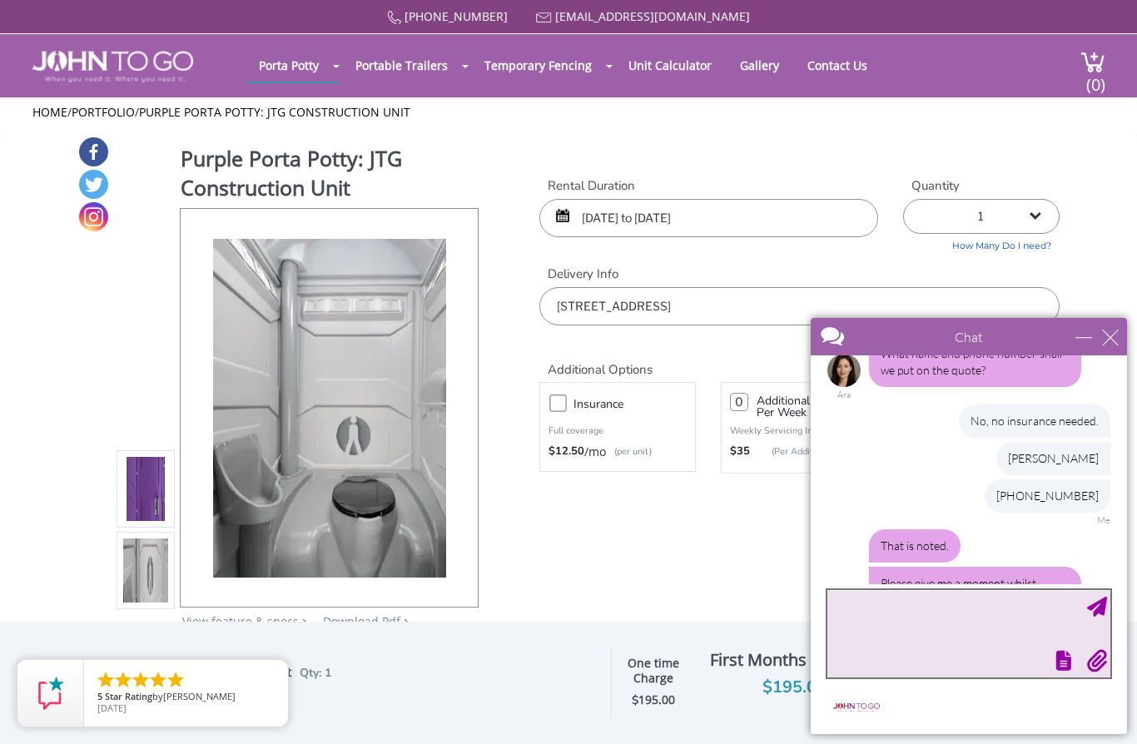
scroll to position [1163, 0]
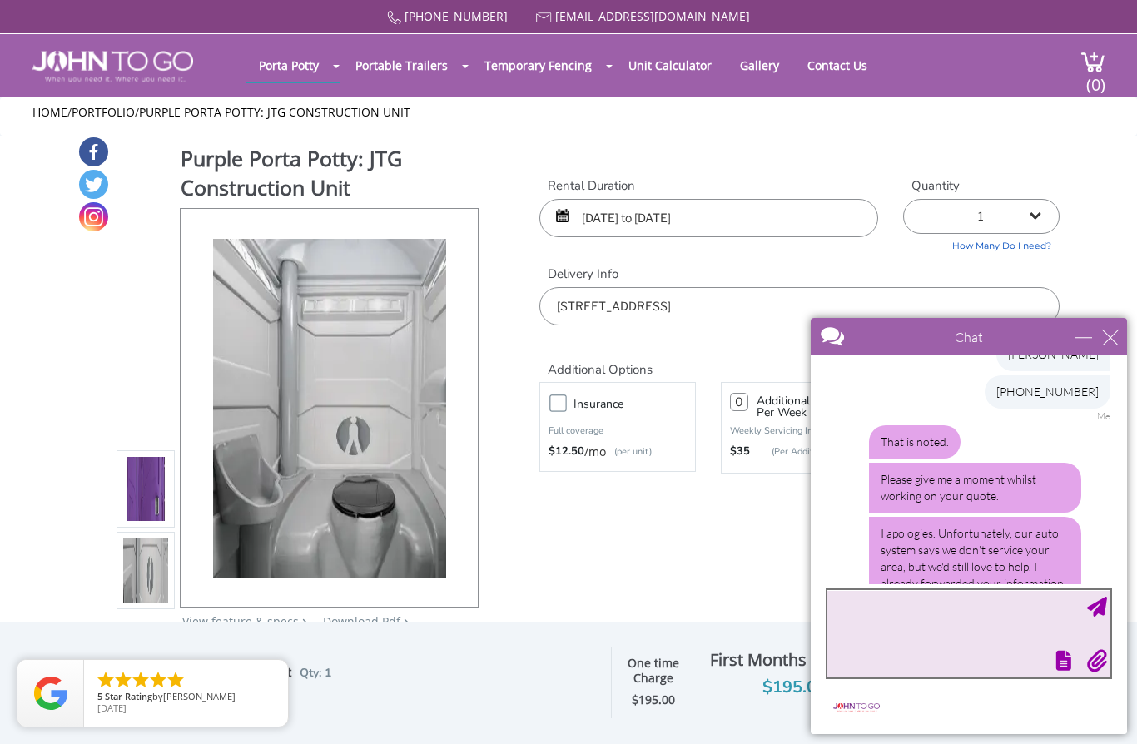
click at [912, 605] on textarea "type your message" at bounding box center [969, 633] width 283 height 87
type textarea "F"
type textarea "Oh no. I saw Nassau was included."
click at [1093, 621] on textarea "Oh no. I saw Nassau was included." at bounding box center [969, 633] width 283 height 87
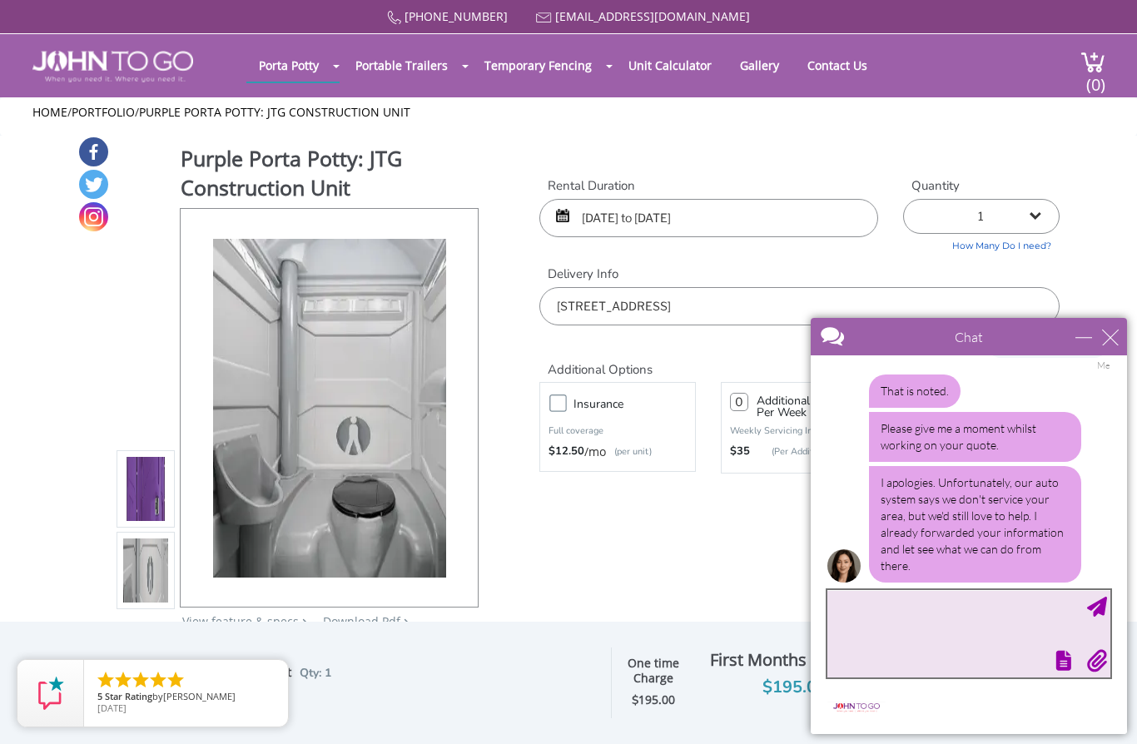
click at [994, 615] on textarea "type your message" at bounding box center [969, 633] width 283 height 87
type textarea "No problem, thank you for your time"
click at [1083, 611] on textarea "No problem, thank you for your time" at bounding box center [969, 633] width 283 height 87
click at [1100, 596] on textarea "No problem, thank you for your time" at bounding box center [969, 633] width 283 height 87
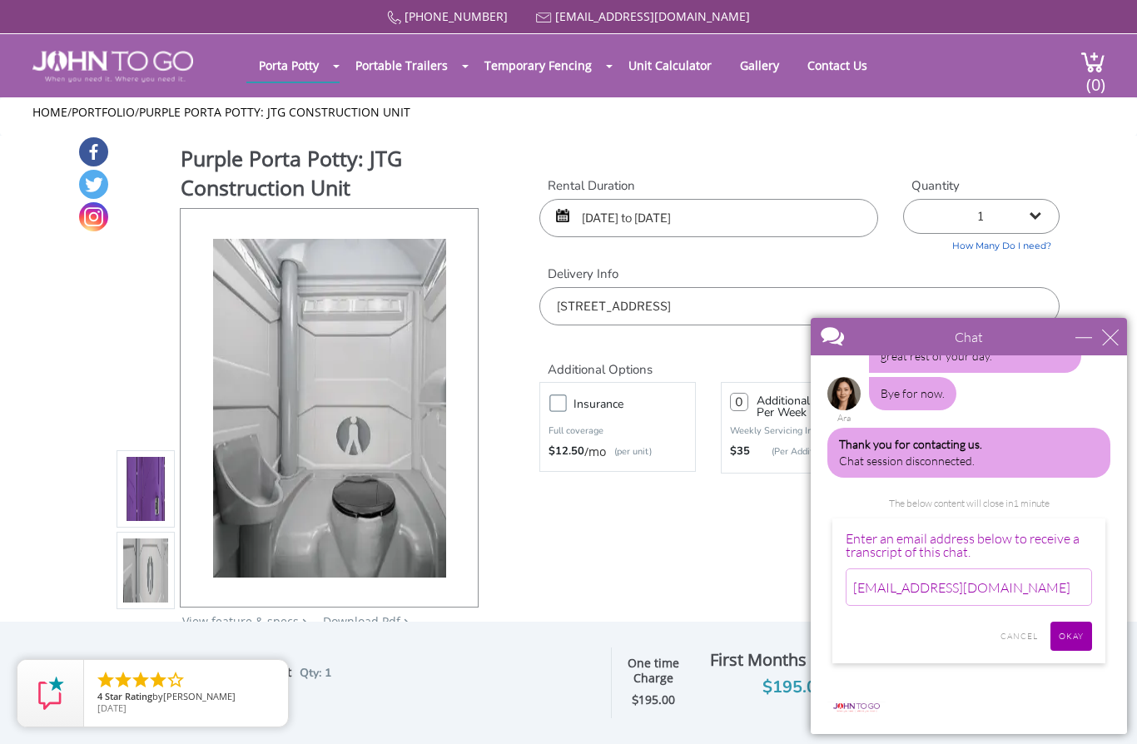
scroll to position [1612, 0]
click at [1037, 570] on input "davyasmith@gmail.com" at bounding box center [969, 589] width 246 height 38
click at [1110, 331] on div "close" at bounding box center [1110, 337] width 17 height 17
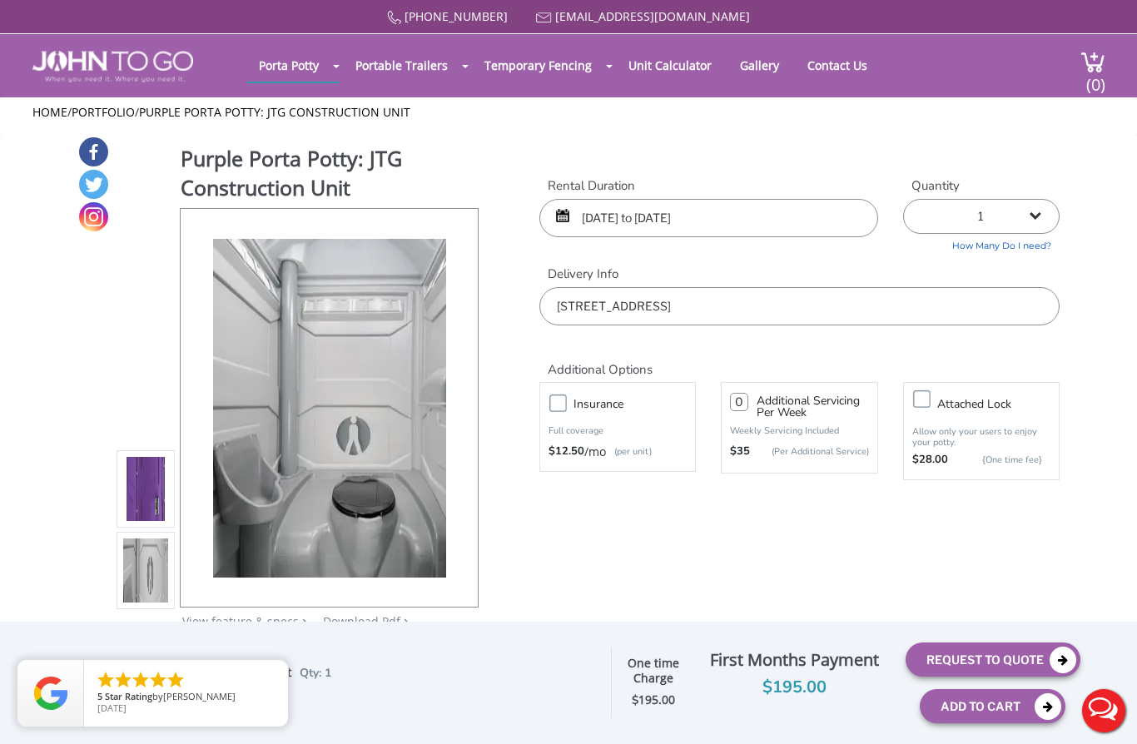
scroll to position [0, 0]
